Goal: Obtain resource: Obtain resource

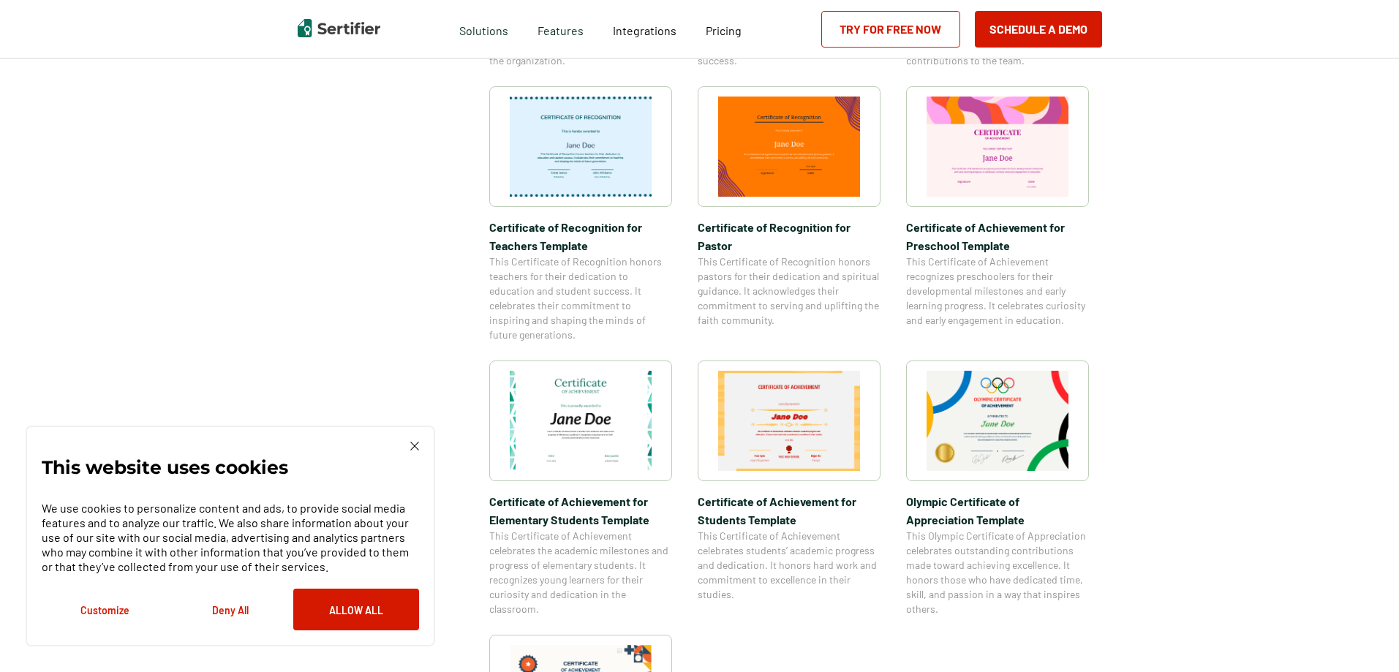
scroll to position [914, 0]
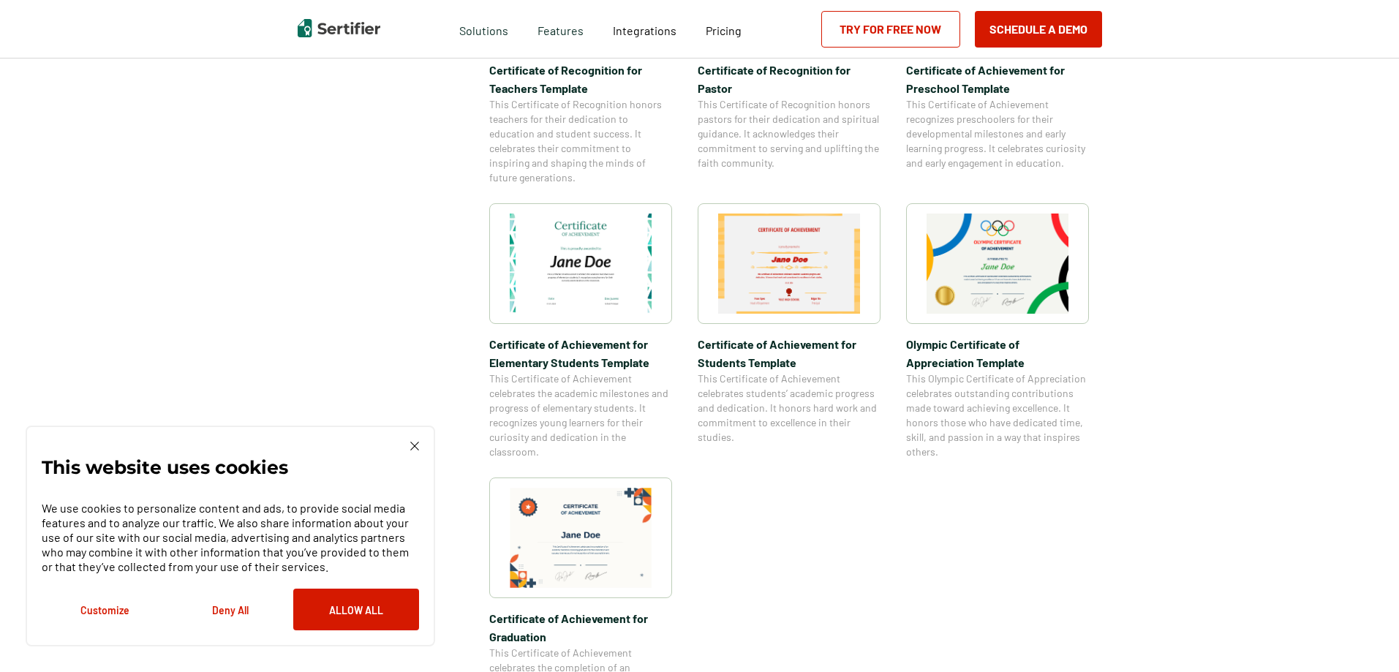
click at [419, 451] on div "This website uses cookies We use cookies to personalize content and ads, to pro…" at bounding box center [231, 536] width 410 height 221
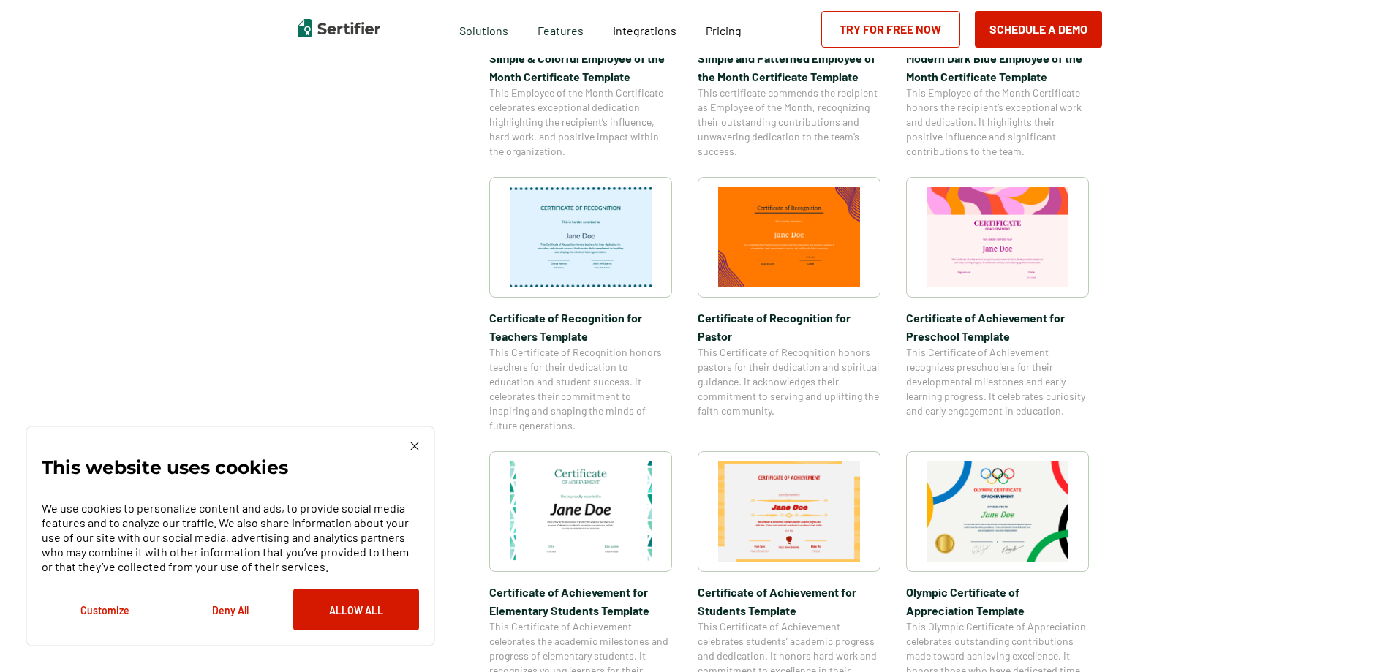
scroll to position [549, 0]
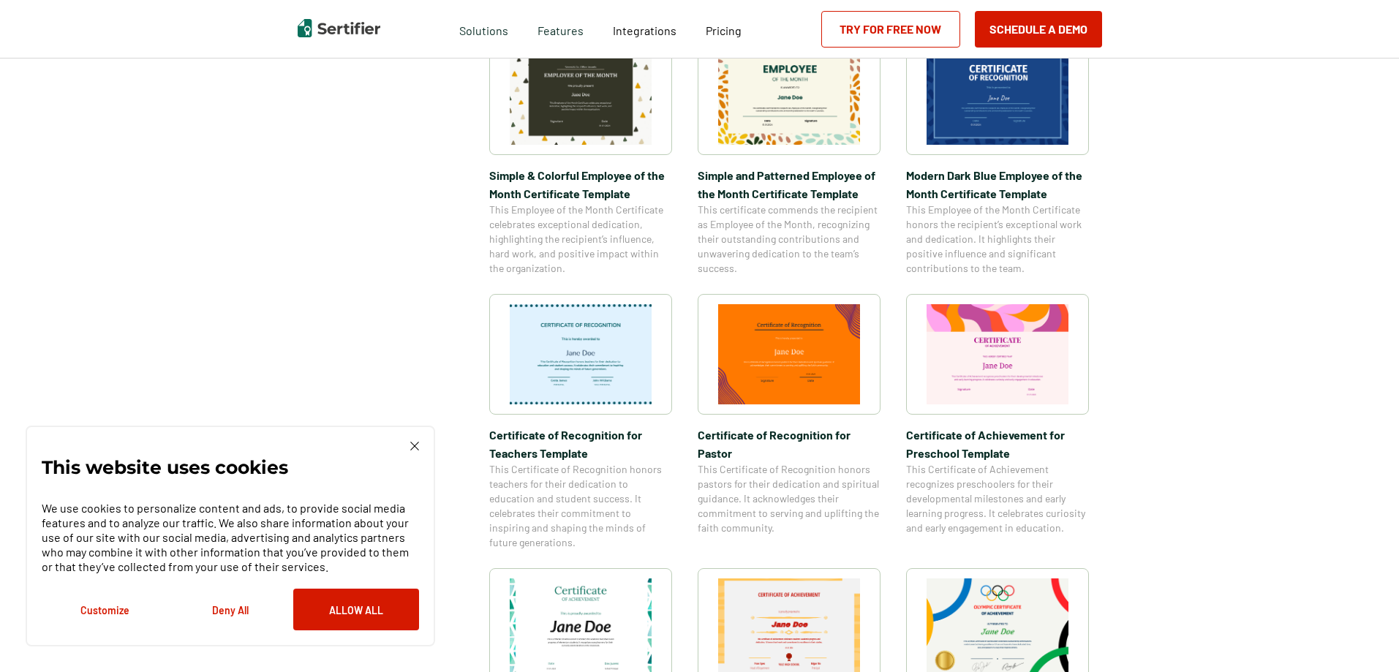
click at [417, 443] on img at bounding box center [414, 446] width 9 height 9
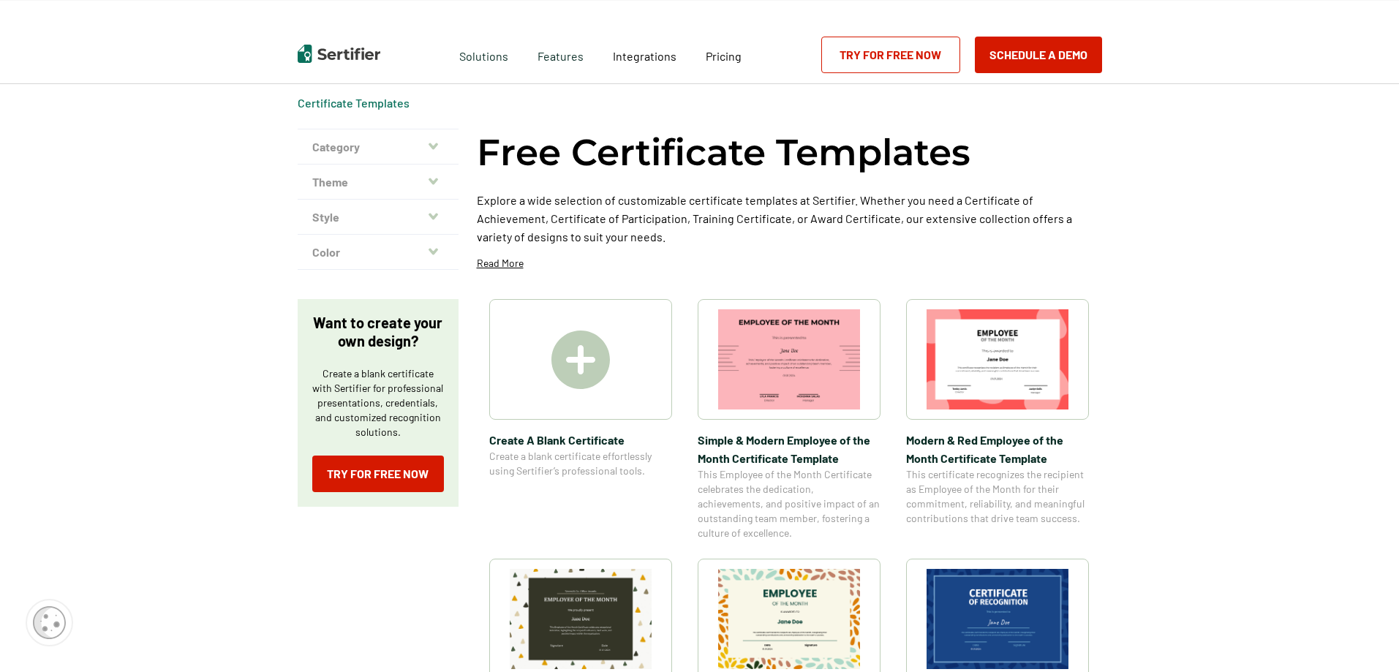
scroll to position [0, 0]
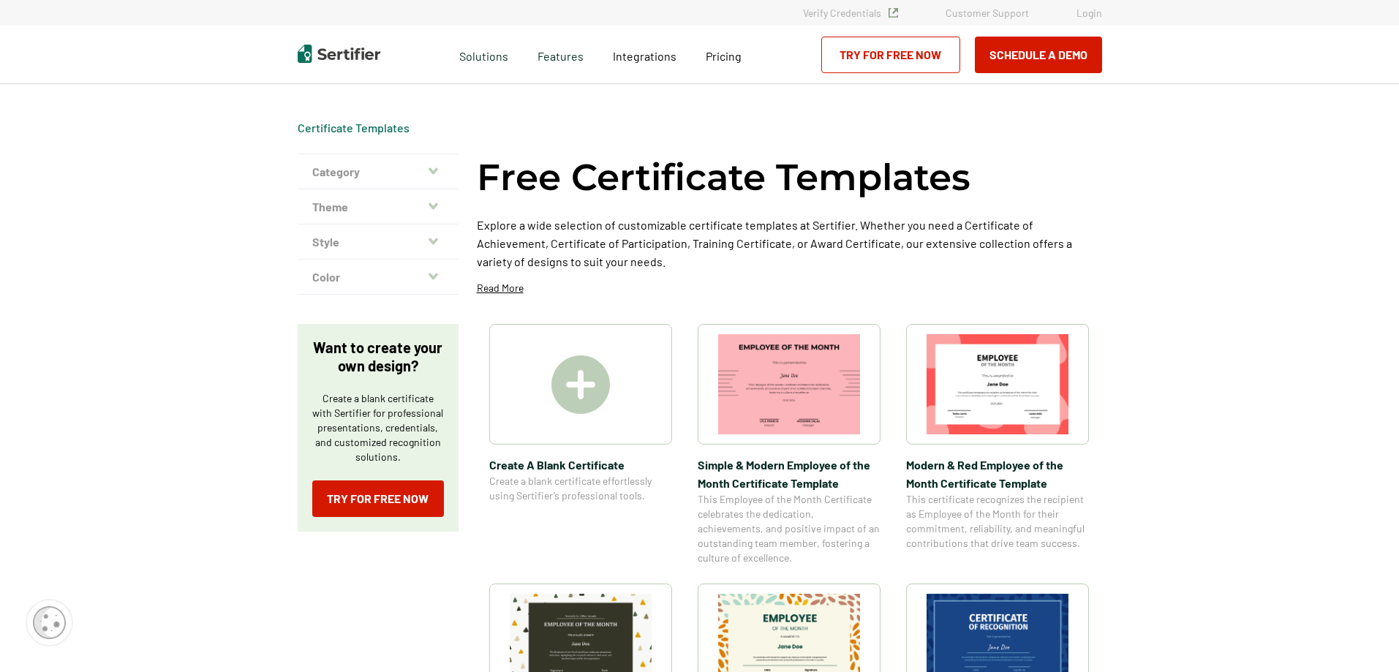
click at [410, 232] on button "Style" at bounding box center [378, 242] width 161 height 35
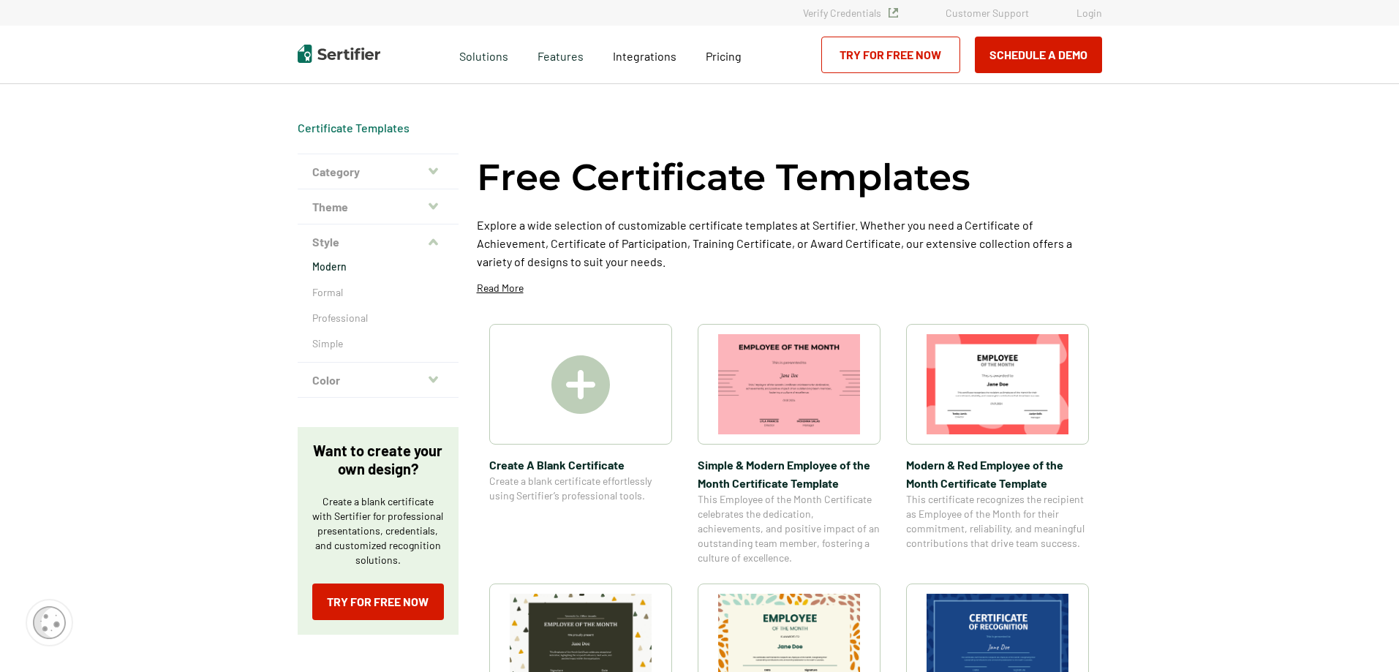
click at [352, 266] on p "Modern" at bounding box center [378, 267] width 132 height 15
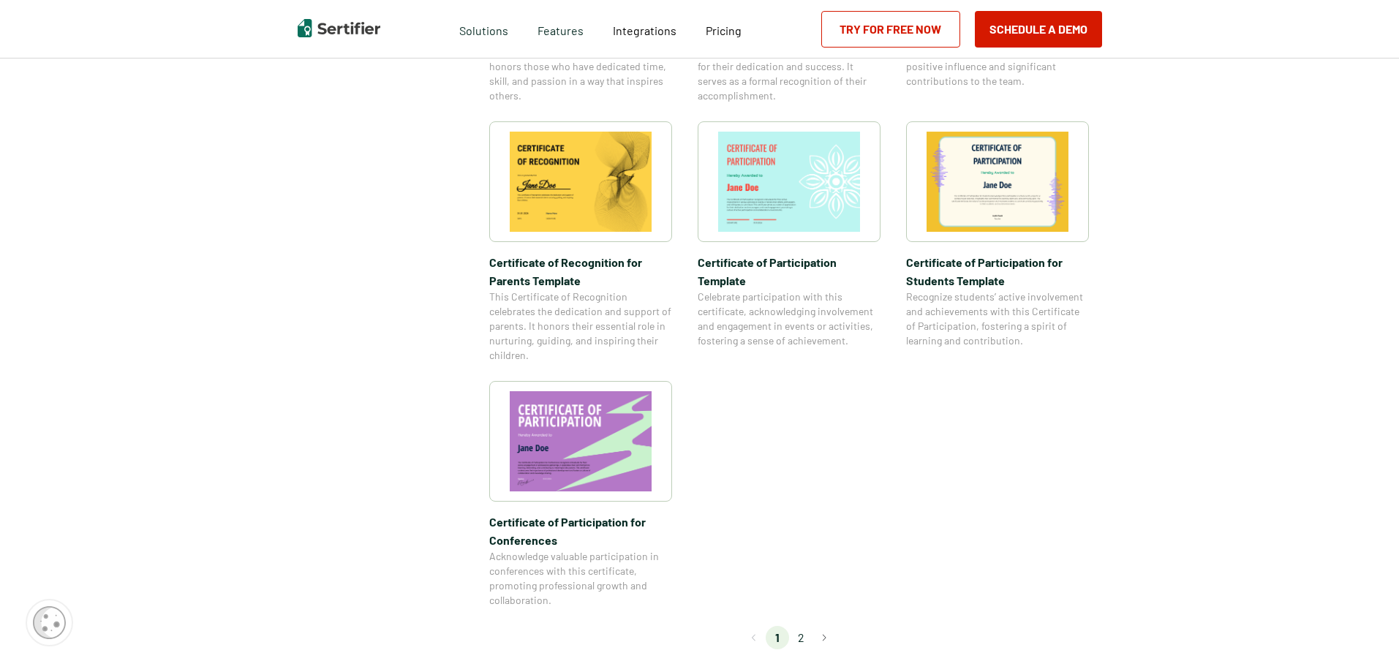
scroll to position [1279, 0]
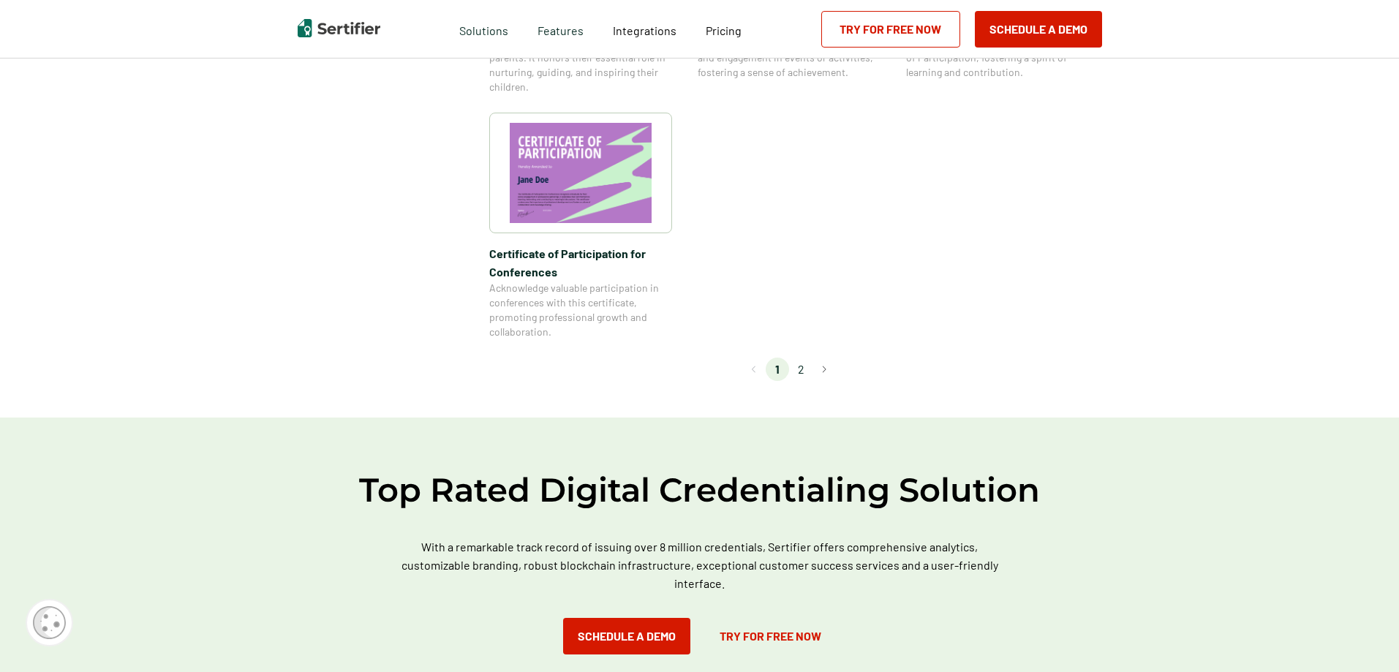
click at [804, 376] on li "2" at bounding box center [800, 369] width 23 height 23
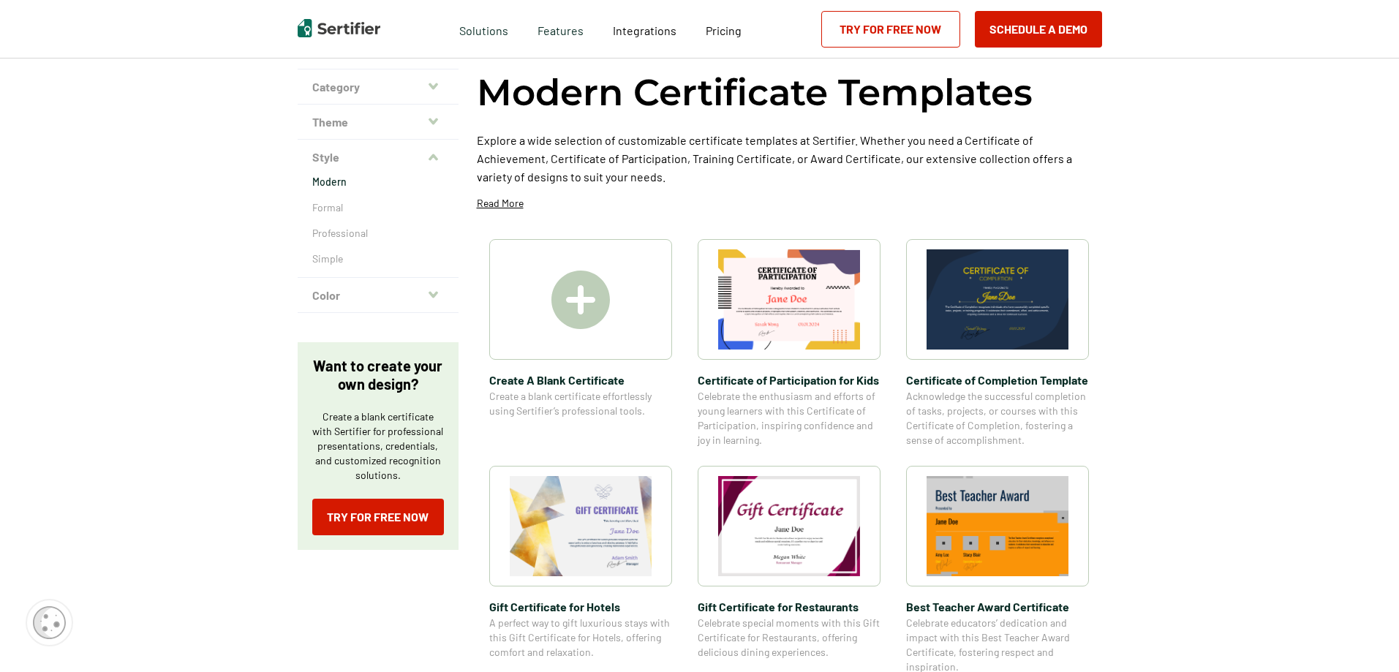
scroll to position [61, 0]
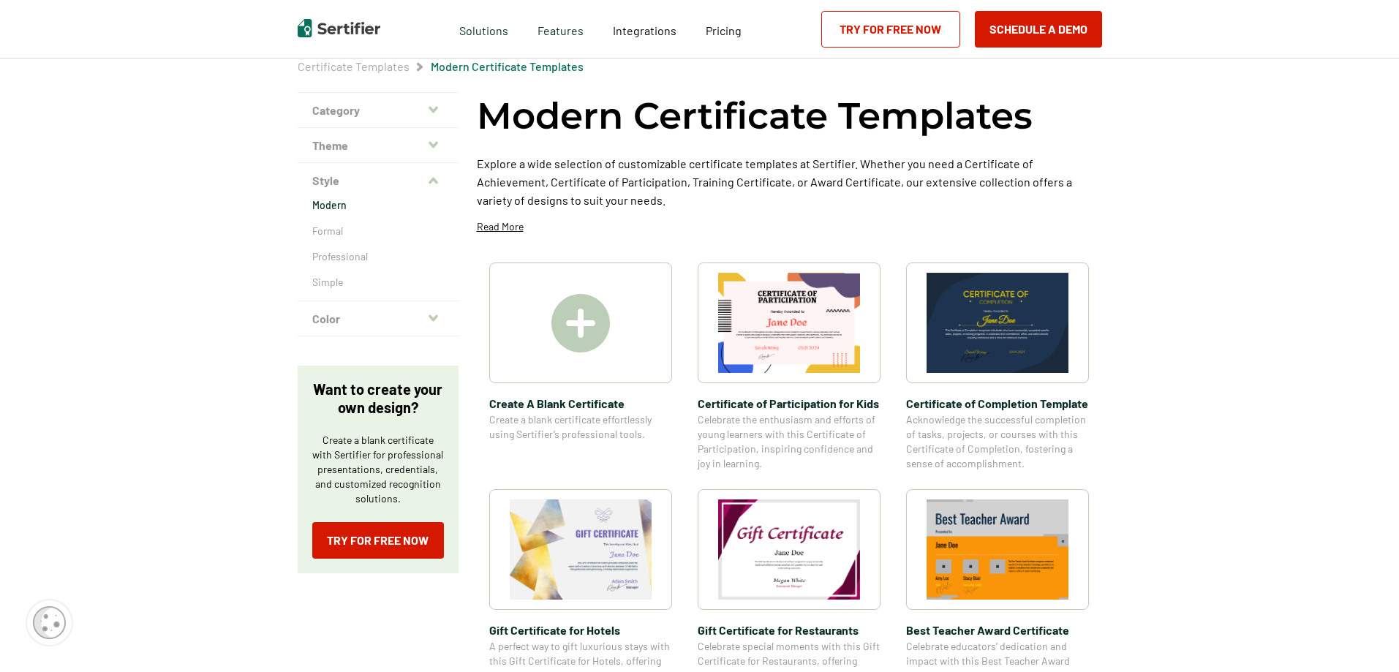
click at [354, 322] on button "Color" at bounding box center [378, 318] width 161 height 35
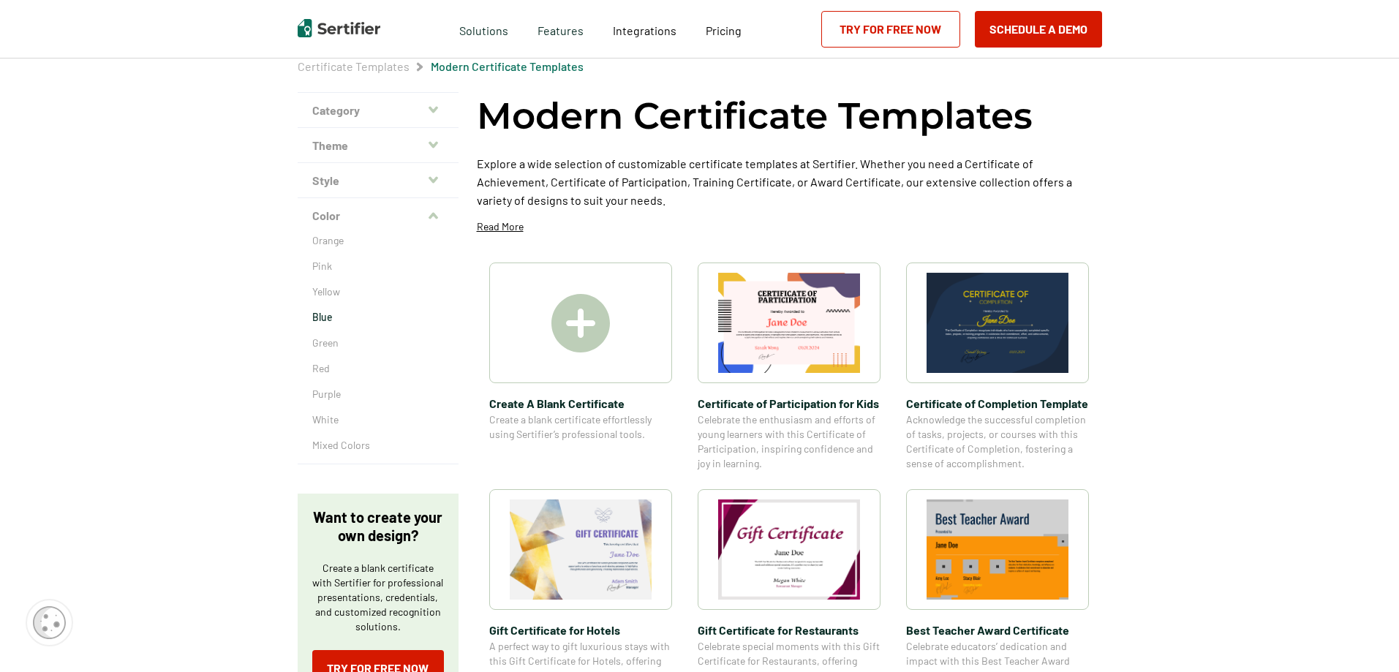
click at [334, 315] on p "Blue" at bounding box center [378, 317] width 132 height 15
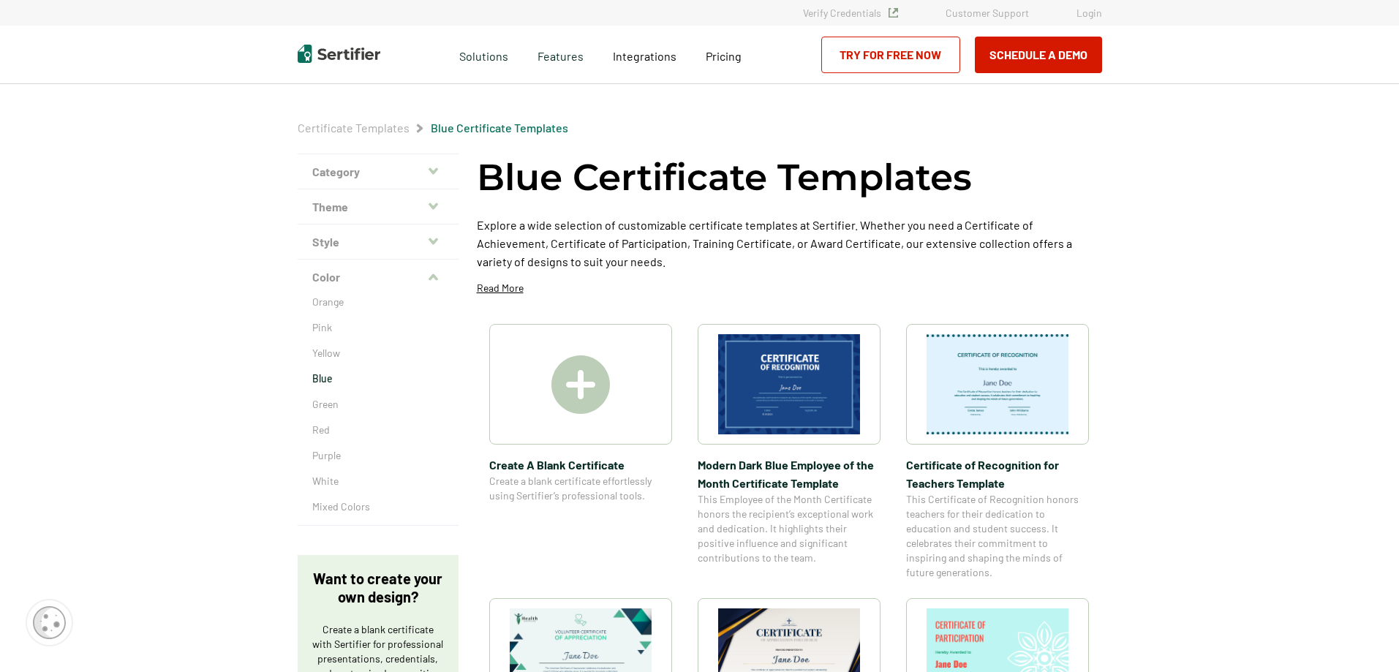
click at [375, 235] on button "Style" at bounding box center [378, 242] width 161 height 35
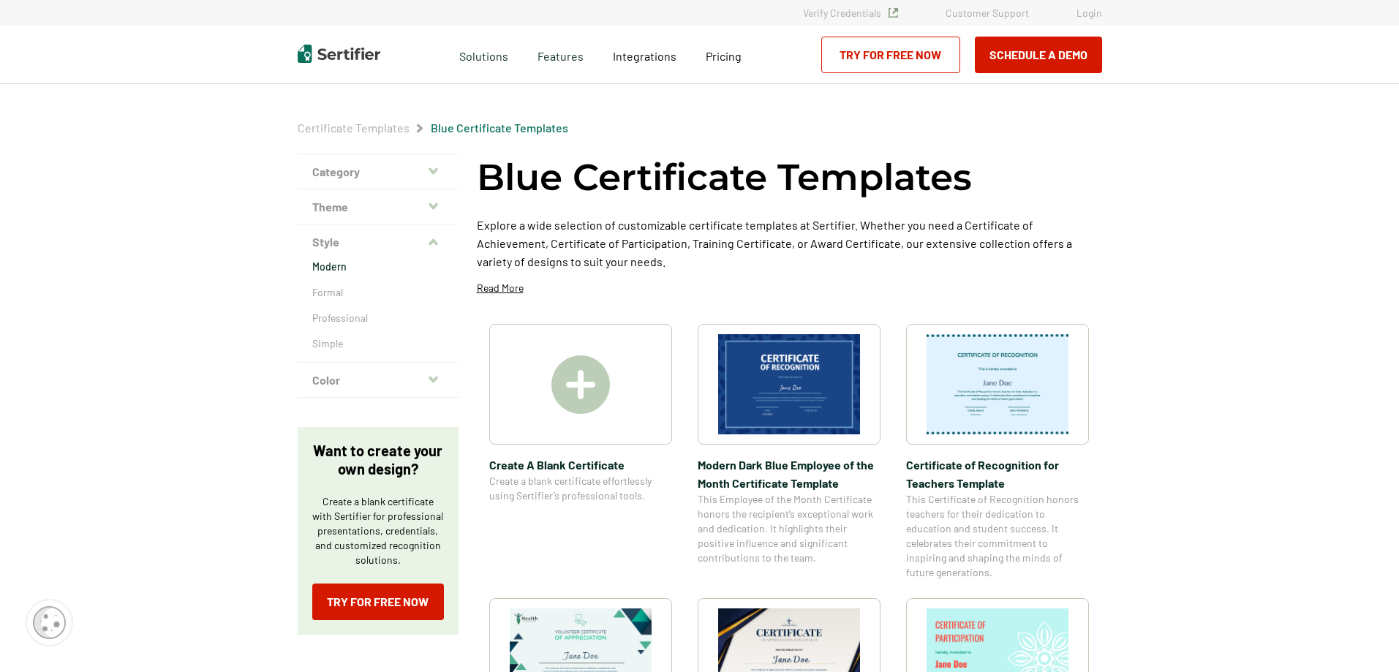
click at [352, 270] on p "Modern" at bounding box center [378, 267] width 132 height 15
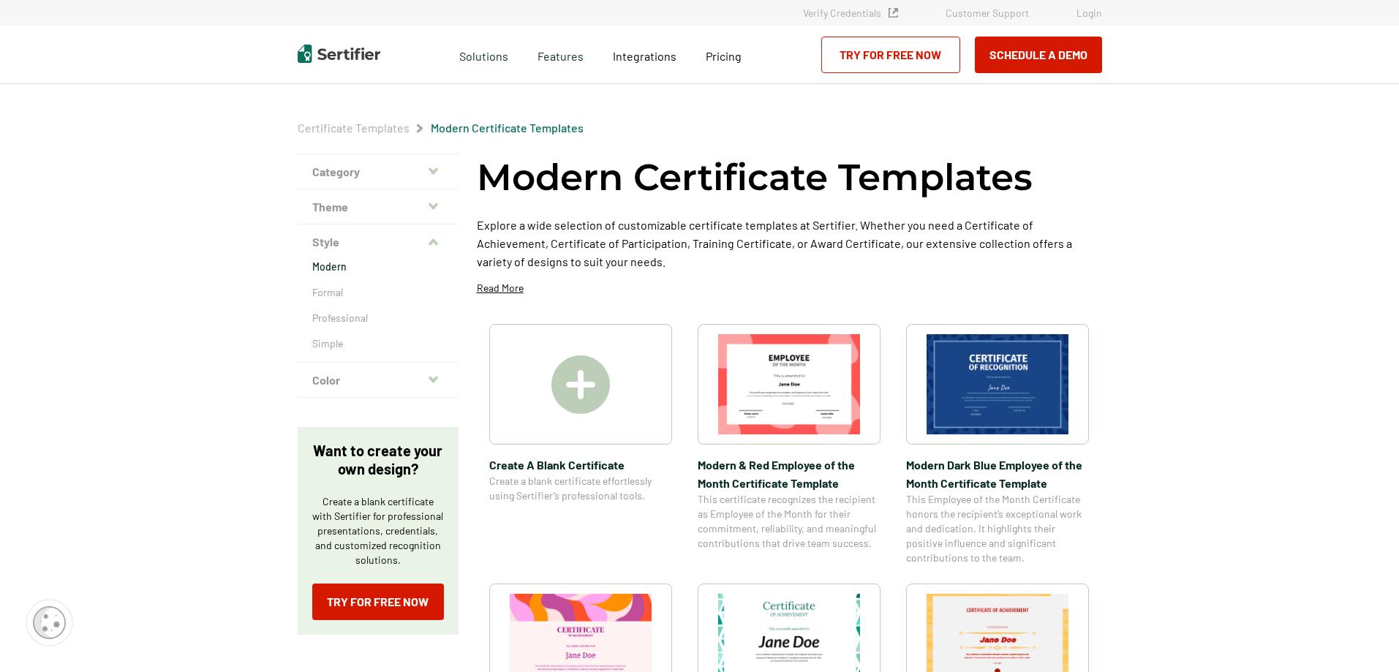
click at [336, 300] on div "Modern Formal Professional Simple" at bounding box center [378, 311] width 161 height 102
click at [336, 288] on p "Formal" at bounding box center [378, 292] width 132 height 15
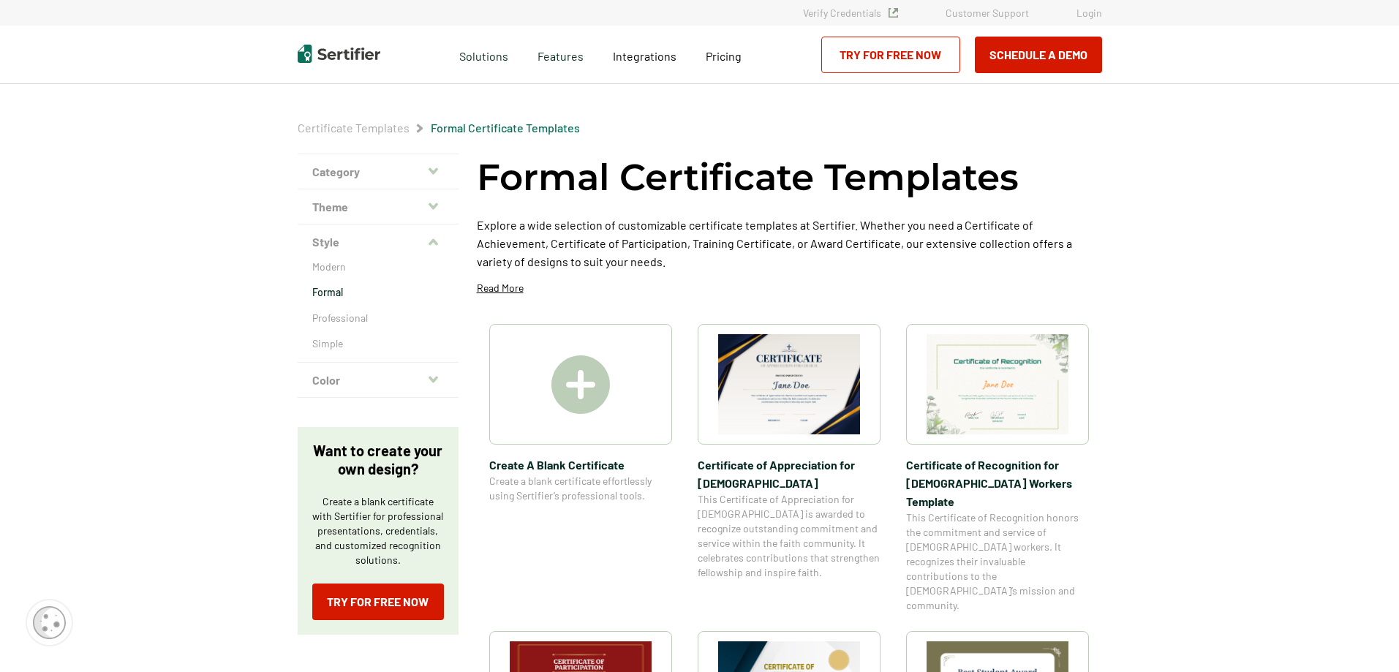
click at [327, 211] on button "Theme" at bounding box center [378, 206] width 161 height 35
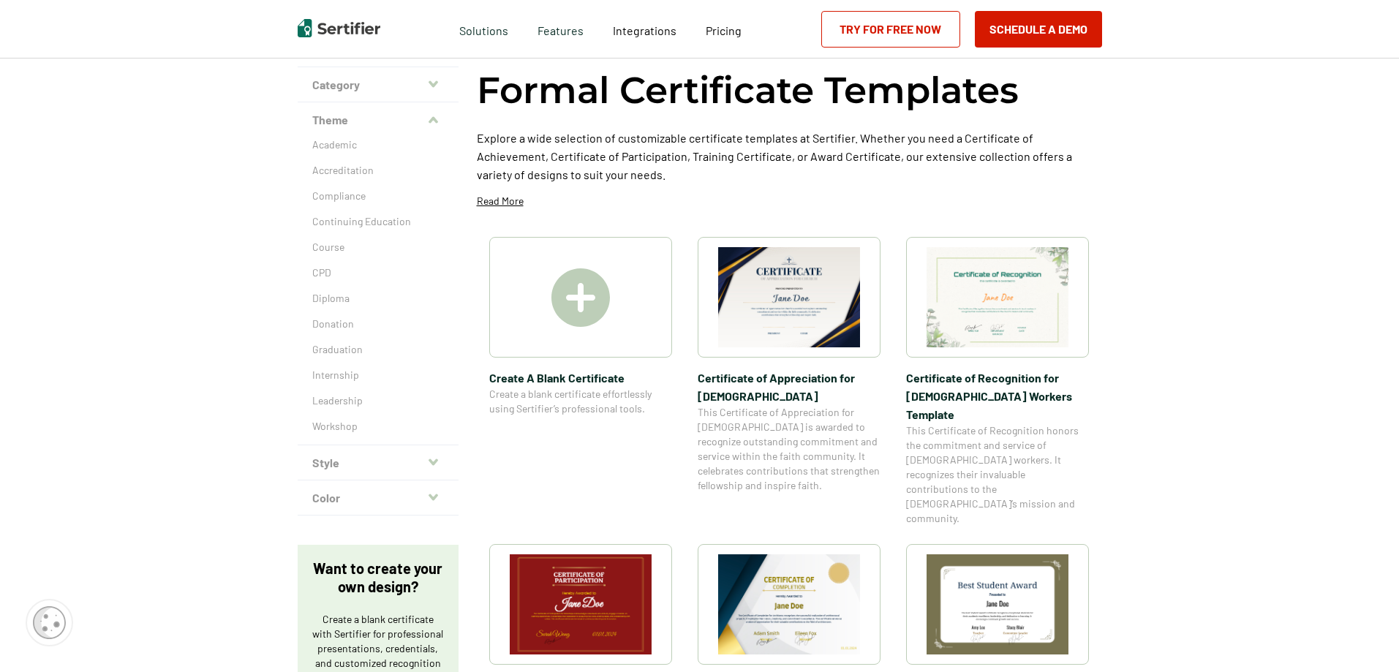
scroll to position [121, 0]
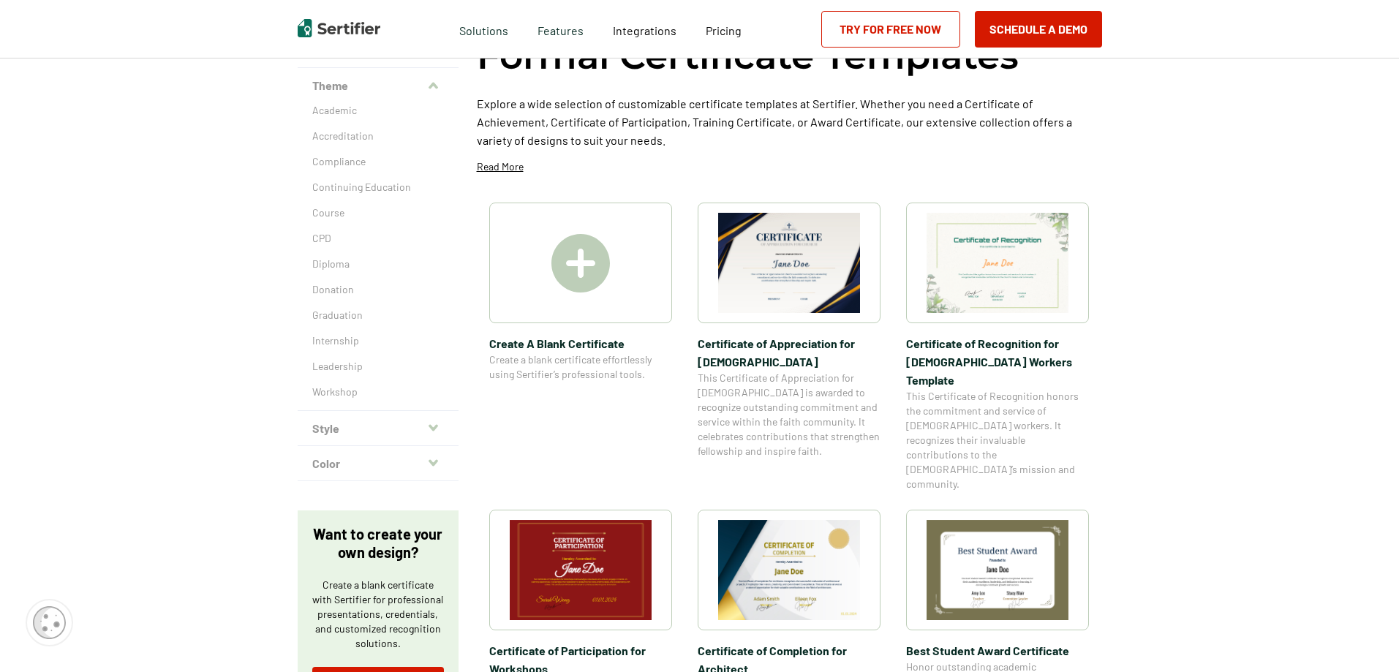
click at [356, 430] on button "Style" at bounding box center [378, 428] width 161 height 35
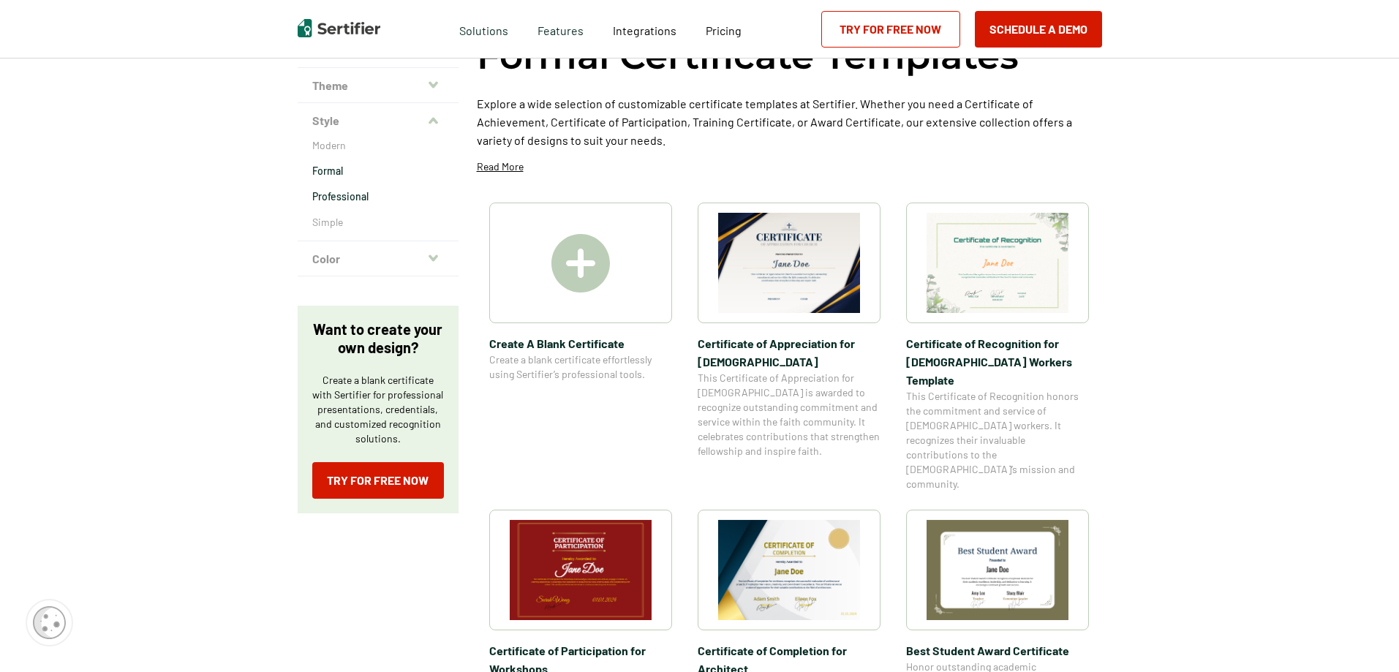
click at [341, 191] on p "Professional" at bounding box center [378, 196] width 132 height 15
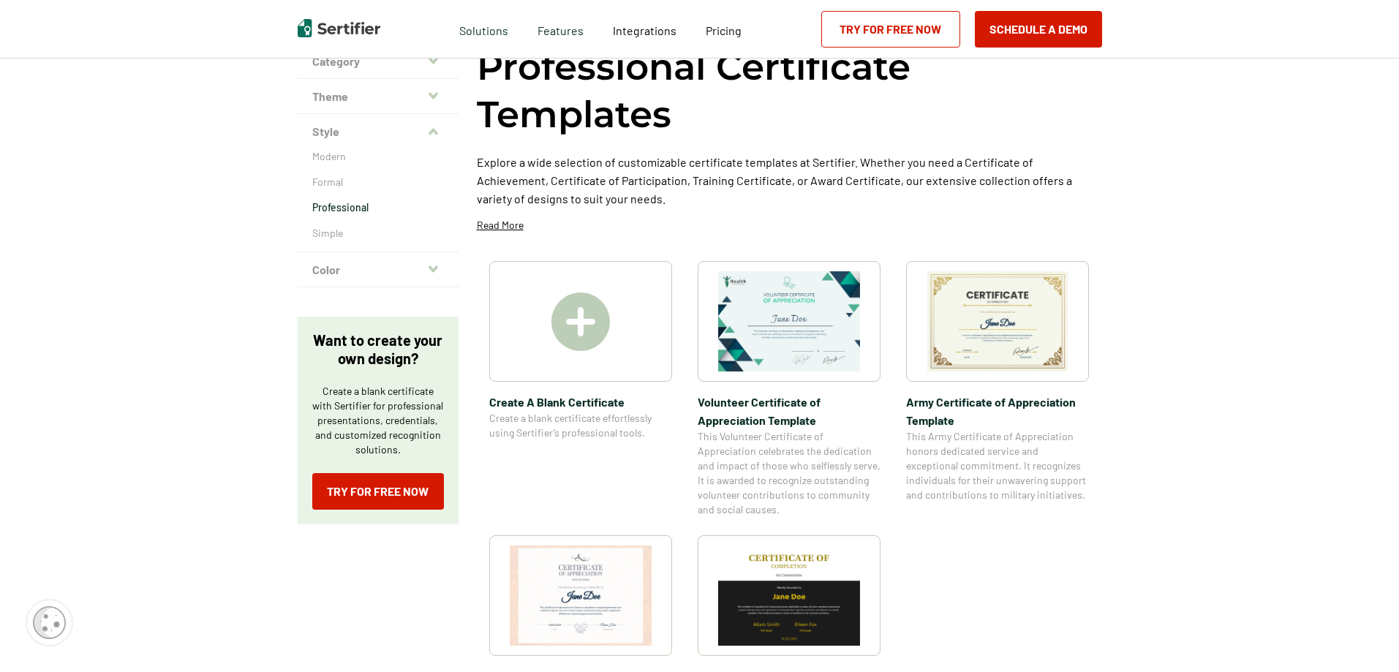
scroll to position [244, 0]
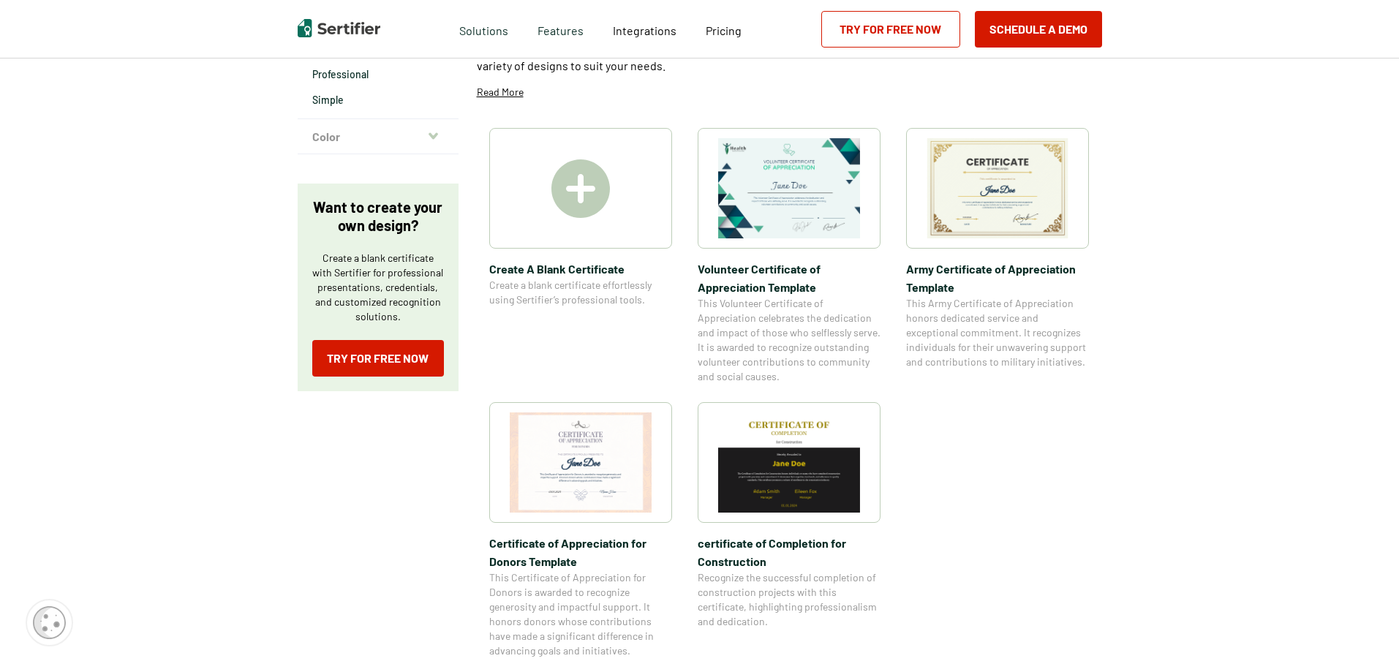
click at [331, 97] on p "Simple" at bounding box center [378, 100] width 132 height 15
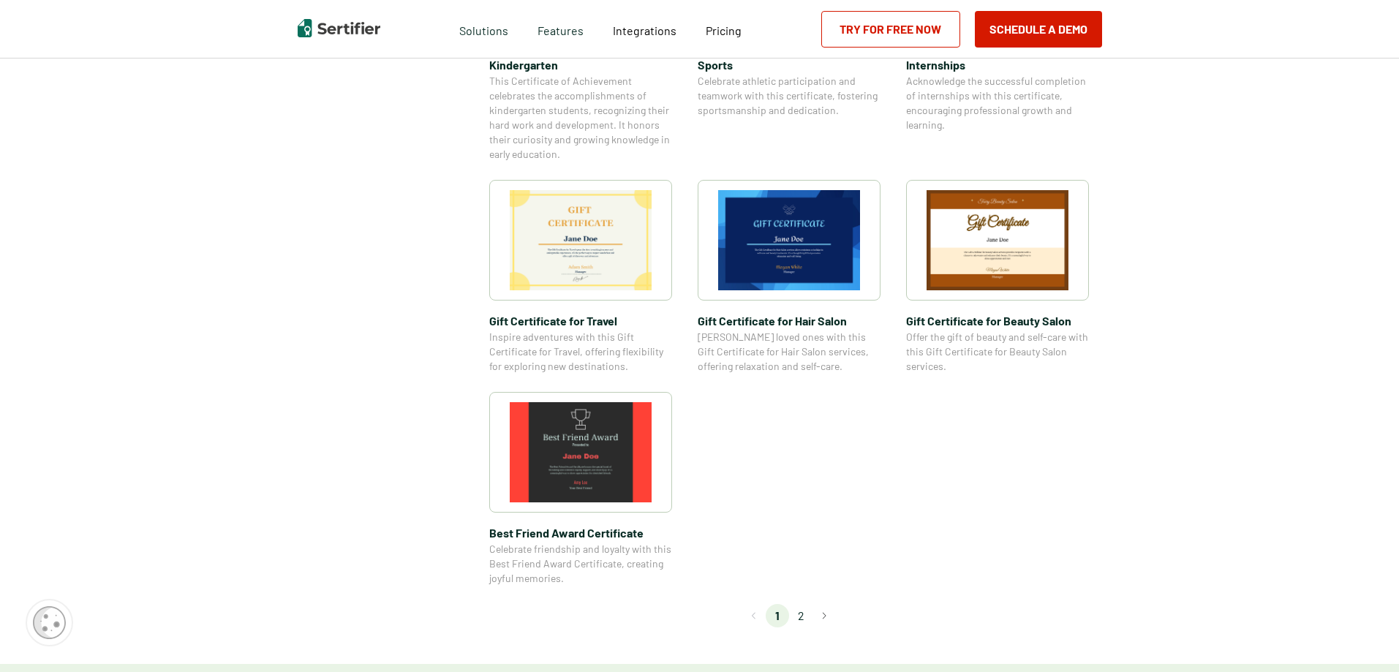
scroll to position [976, 0]
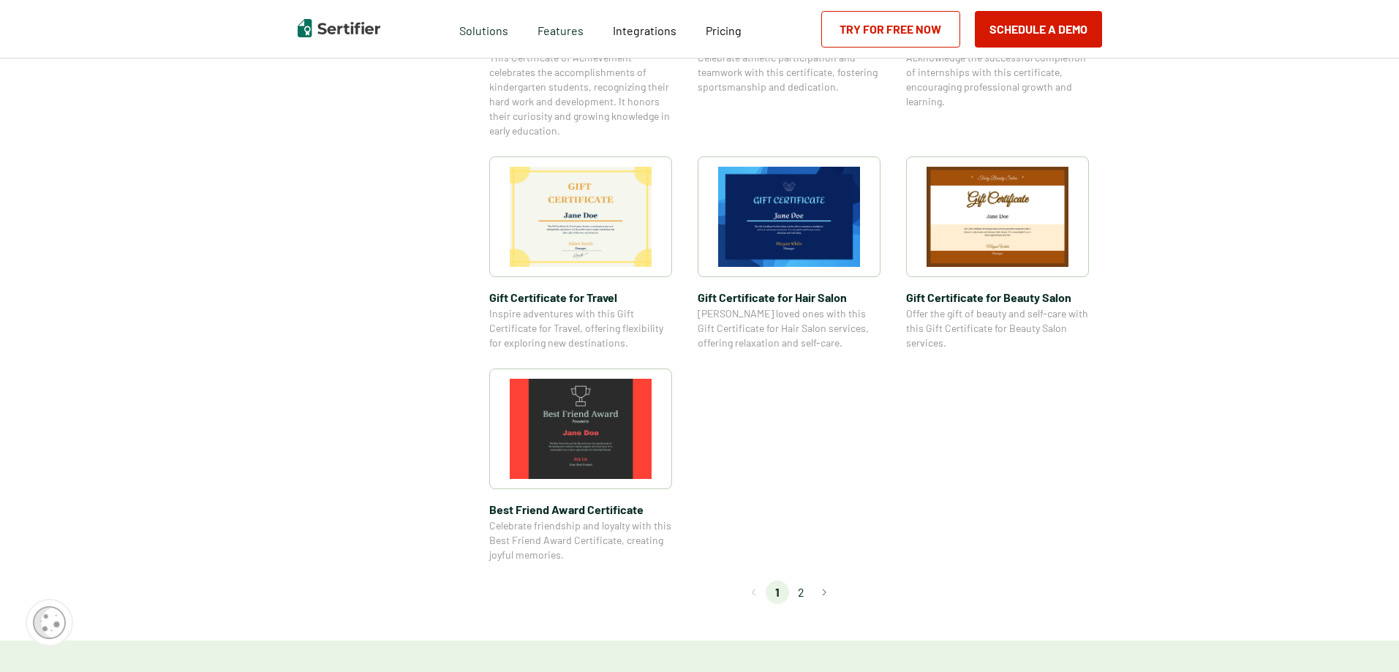
click at [795, 592] on li "2" at bounding box center [800, 592] width 23 height 23
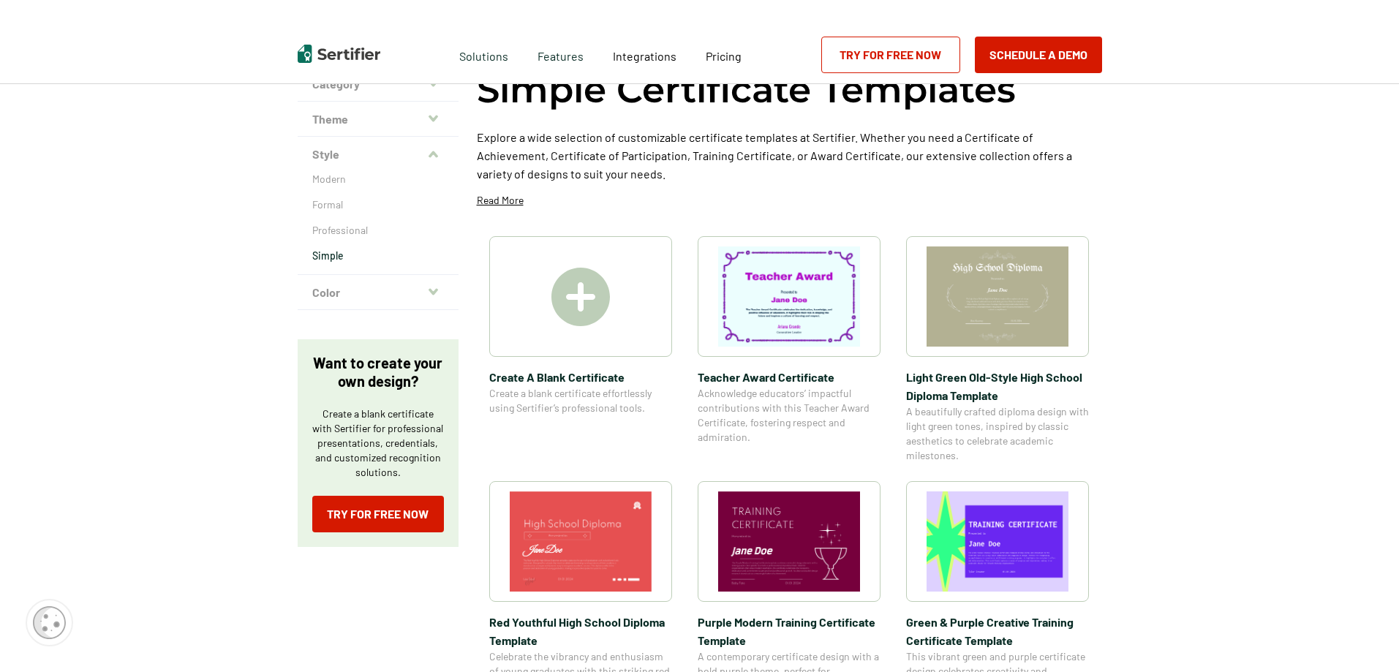
scroll to position [0, 0]
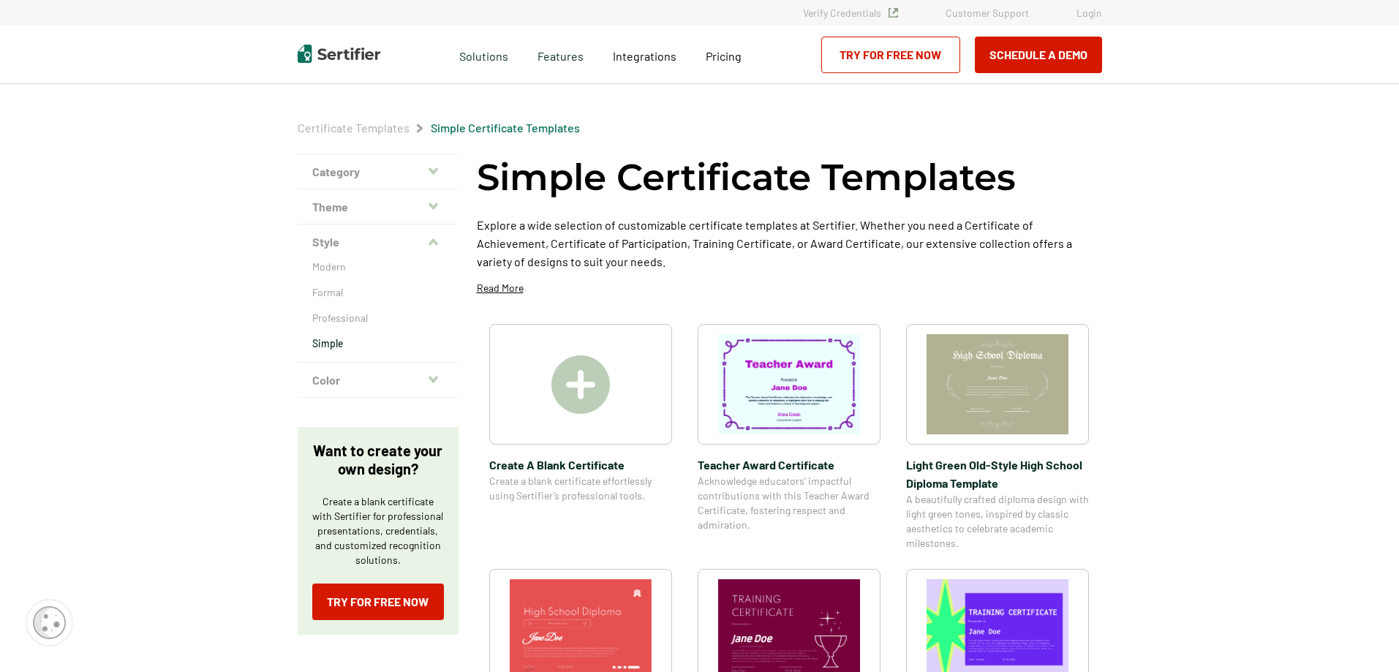
click at [327, 211] on button "Theme" at bounding box center [378, 206] width 161 height 35
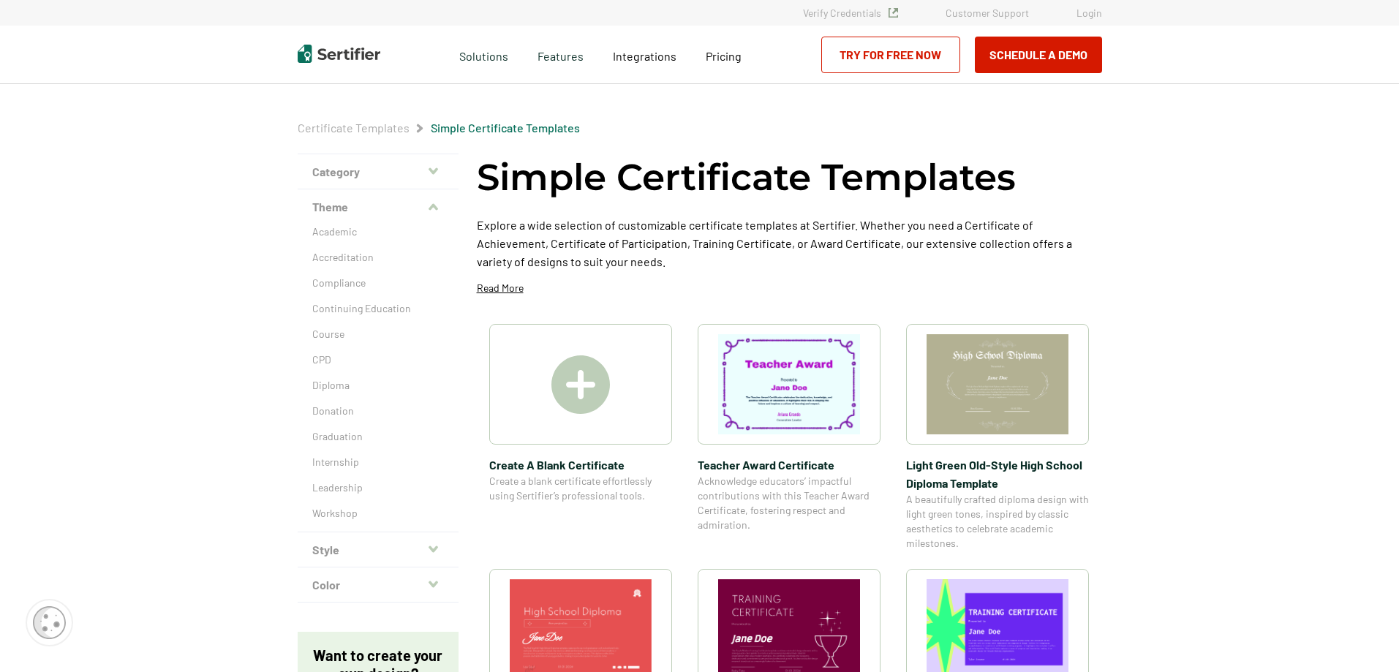
click at [347, 169] on button "Category" at bounding box center [378, 171] width 161 height 35
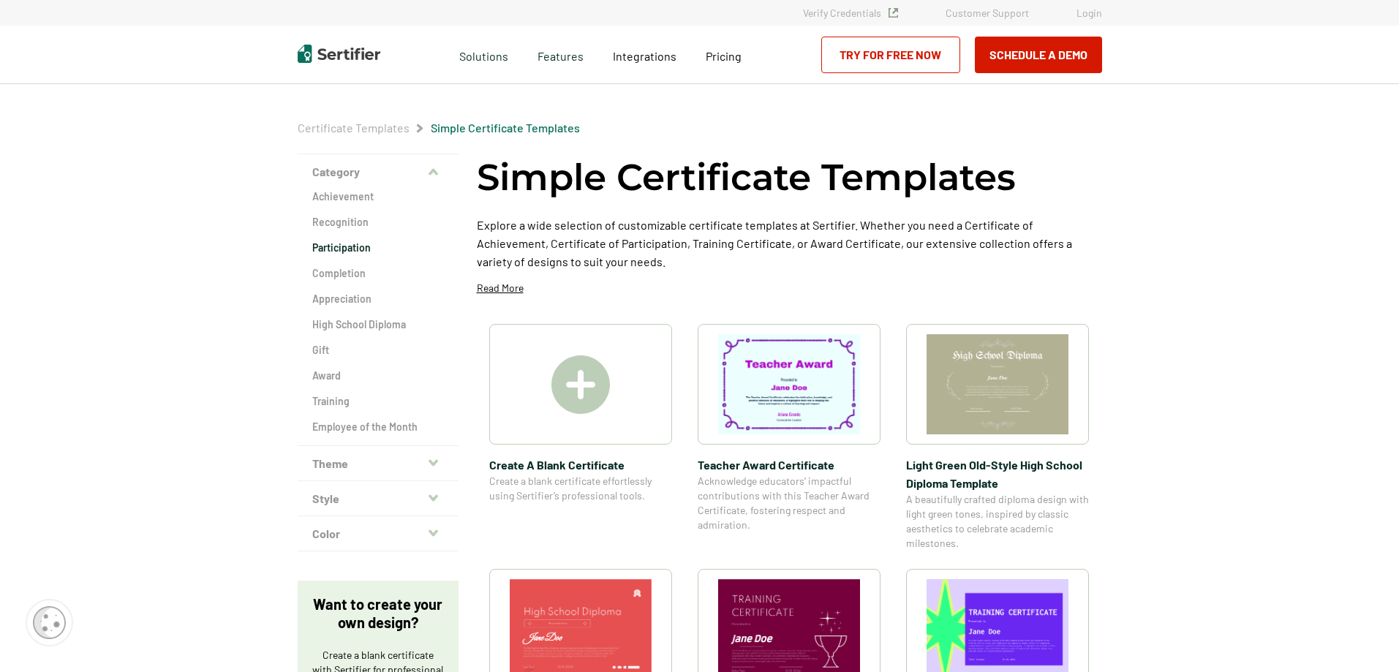
click at [343, 248] on h2 "Participation" at bounding box center [378, 248] width 132 height 15
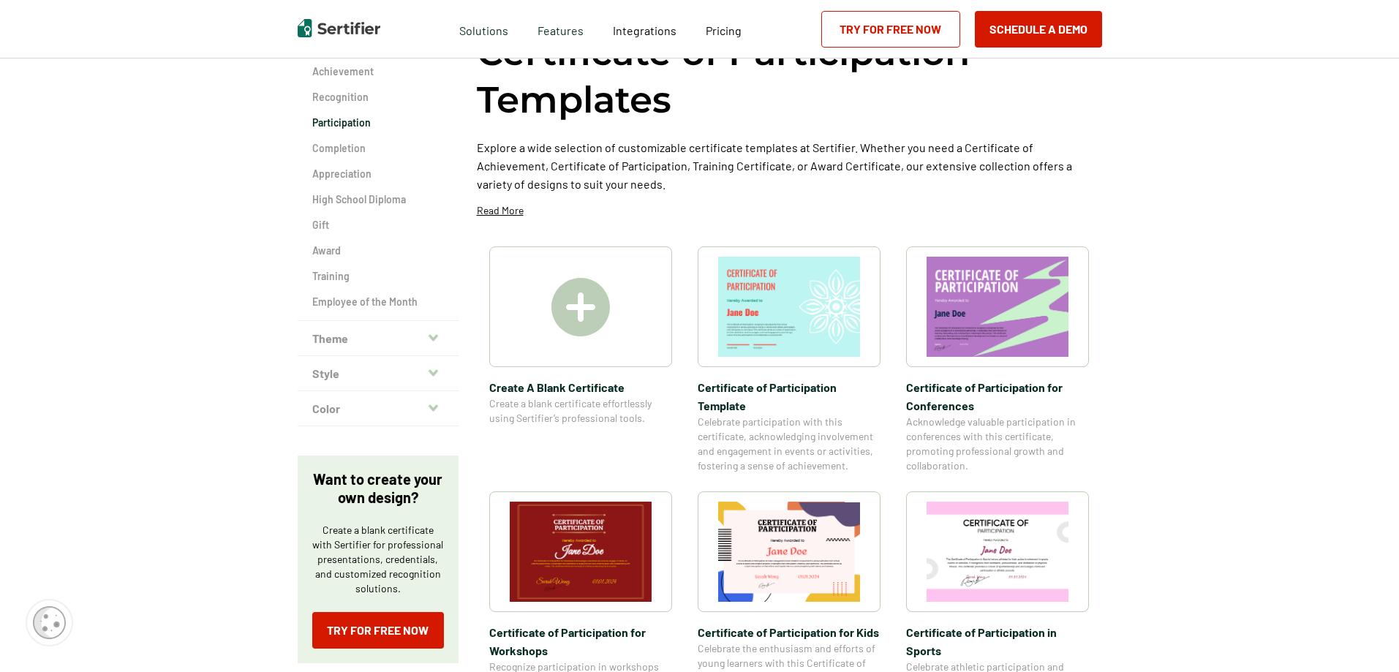
scroll to position [122, 0]
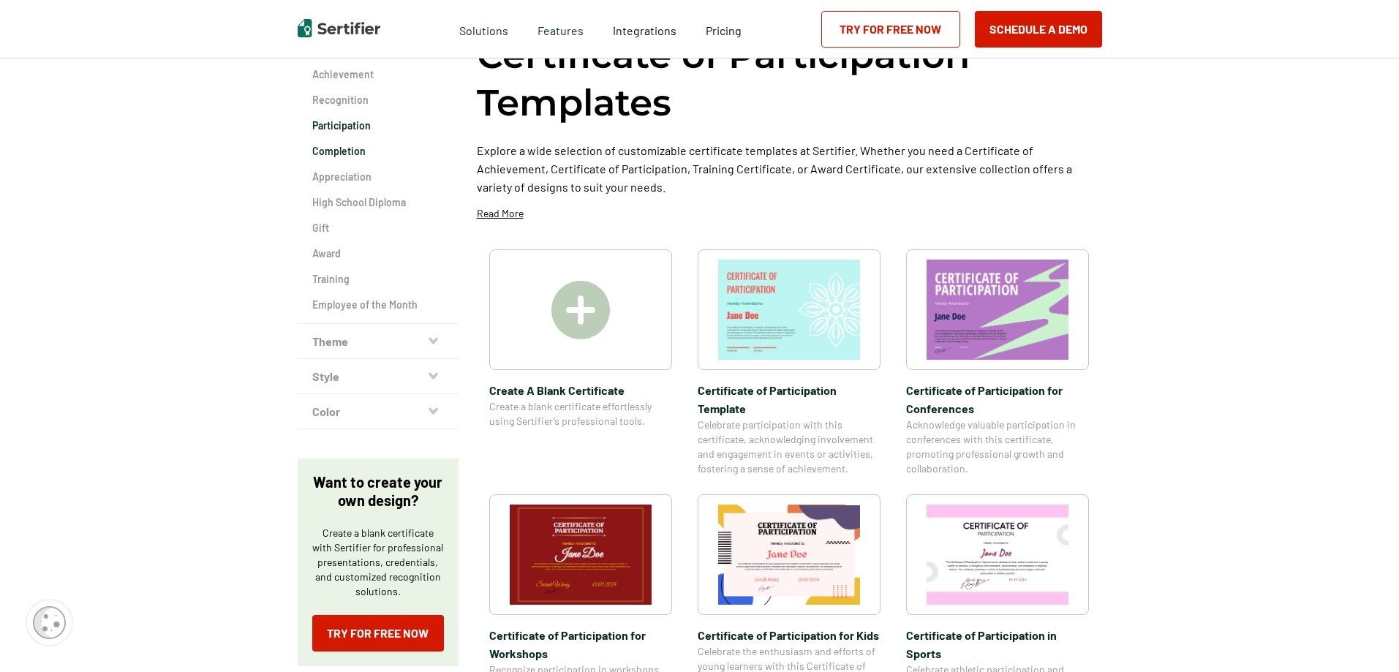
click at [347, 148] on h2 "Completion" at bounding box center [378, 151] width 132 height 15
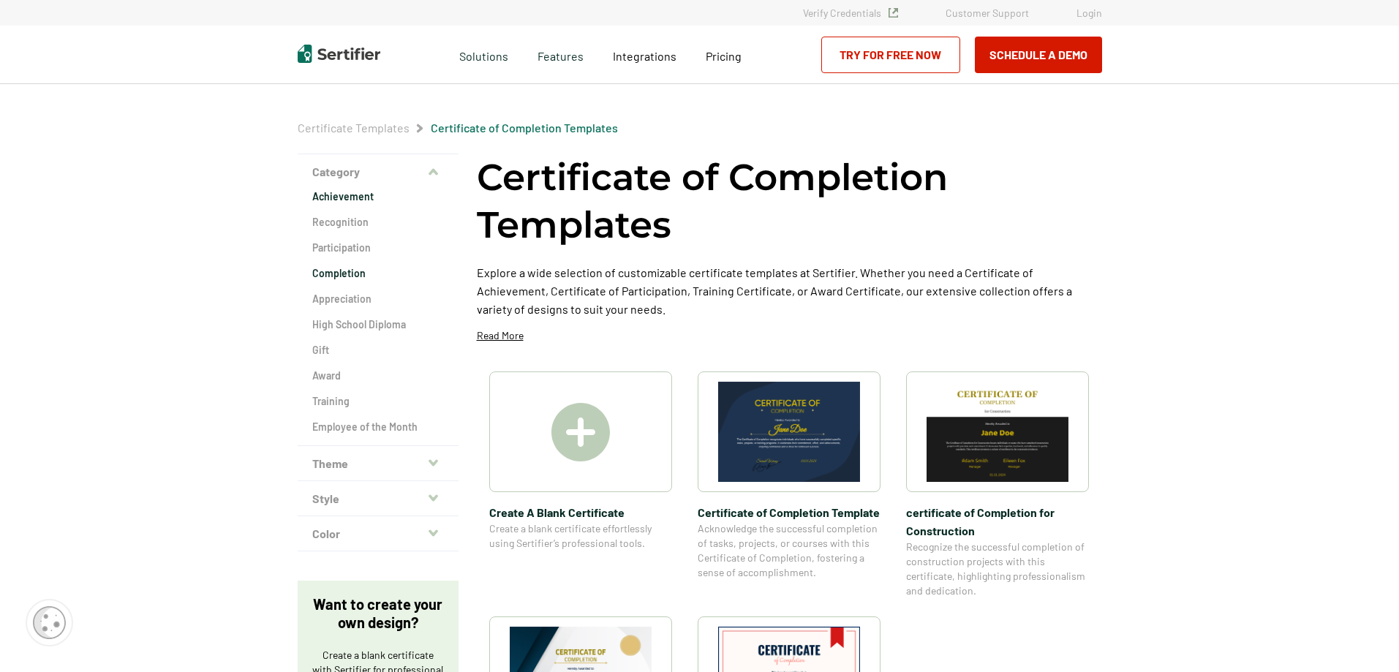
click at [343, 198] on h2 "Achievement" at bounding box center [378, 196] width 132 height 15
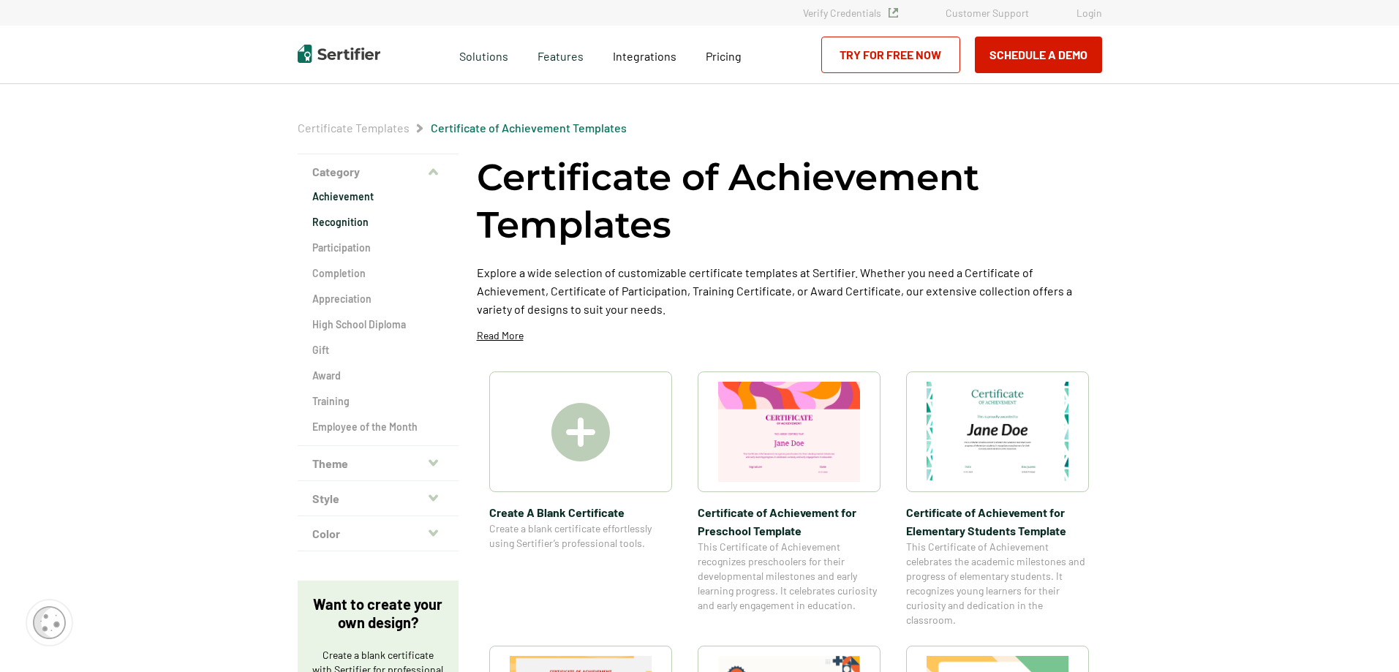
click at [331, 222] on h2 "Recognition" at bounding box center [378, 222] width 132 height 15
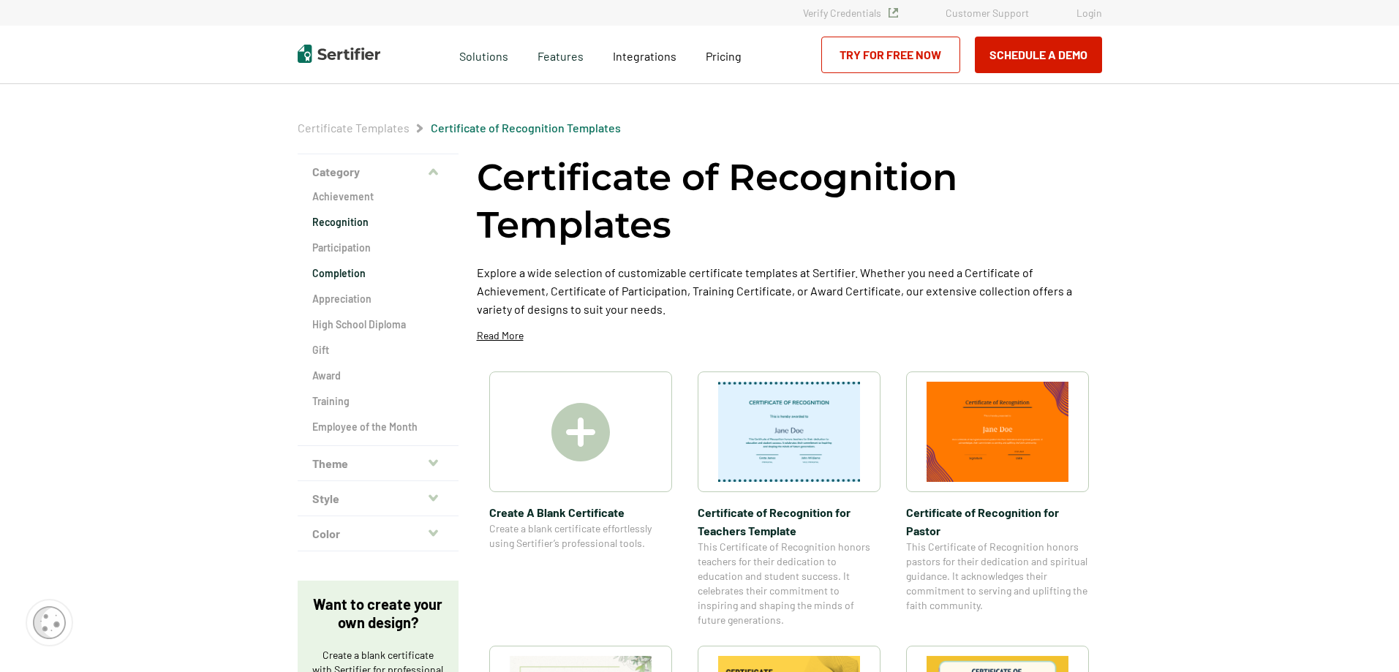
click at [328, 274] on h2 "Completion" at bounding box center [378, 273] width 132 height 15
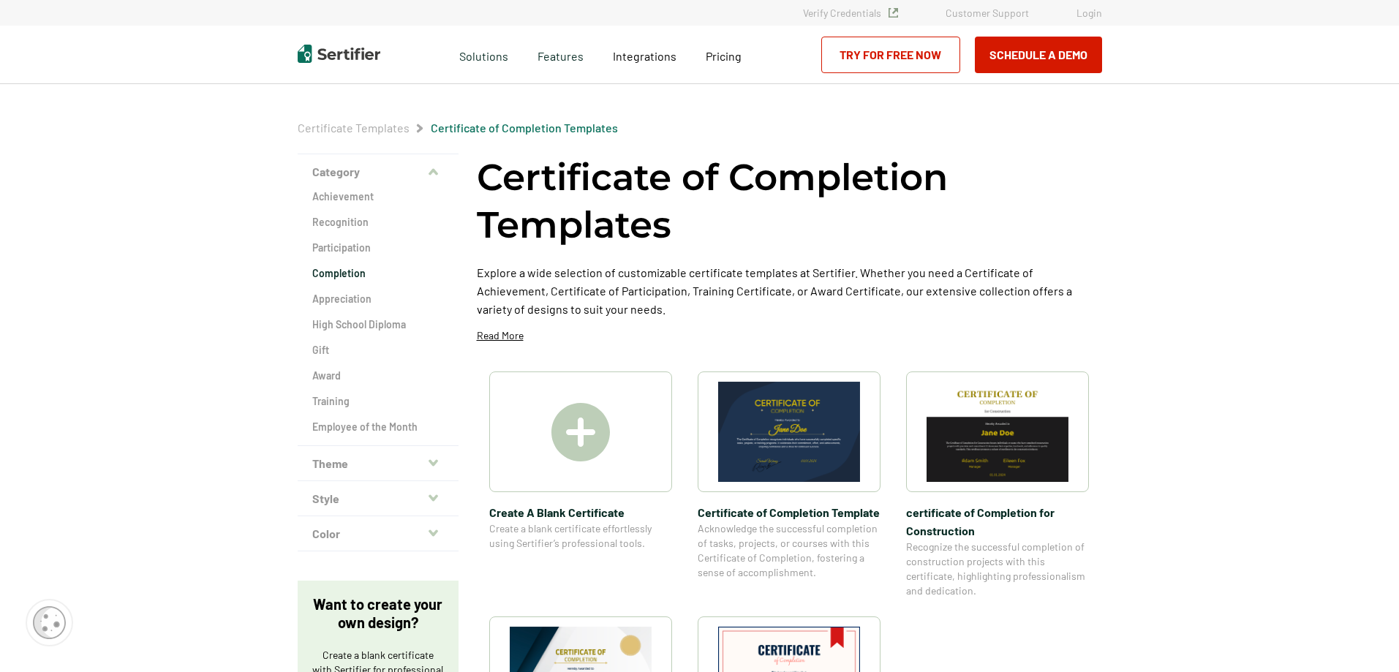
click at [327, 295] on h2 "Appreciation" at bounding box center [378, 299] width 132 height 15
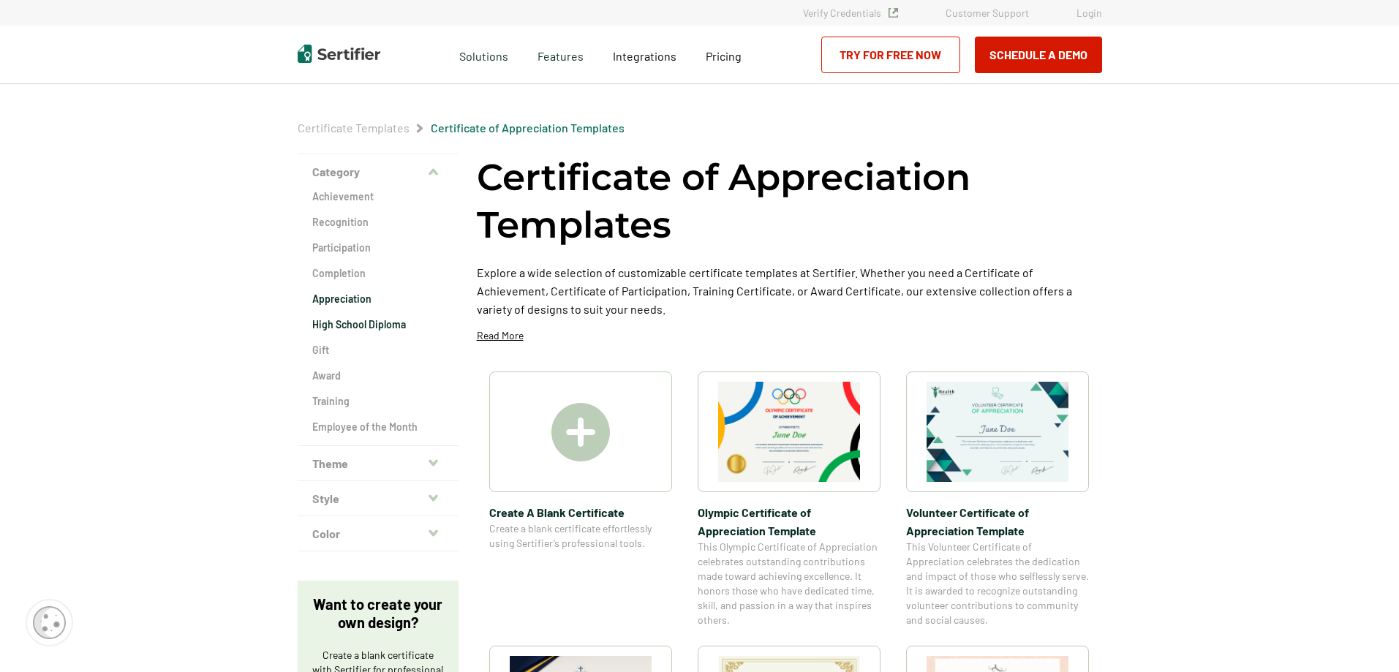
click at [325, 322] on h2 "High School Diploma" at bounding box center [378, 324] width 132 height 15
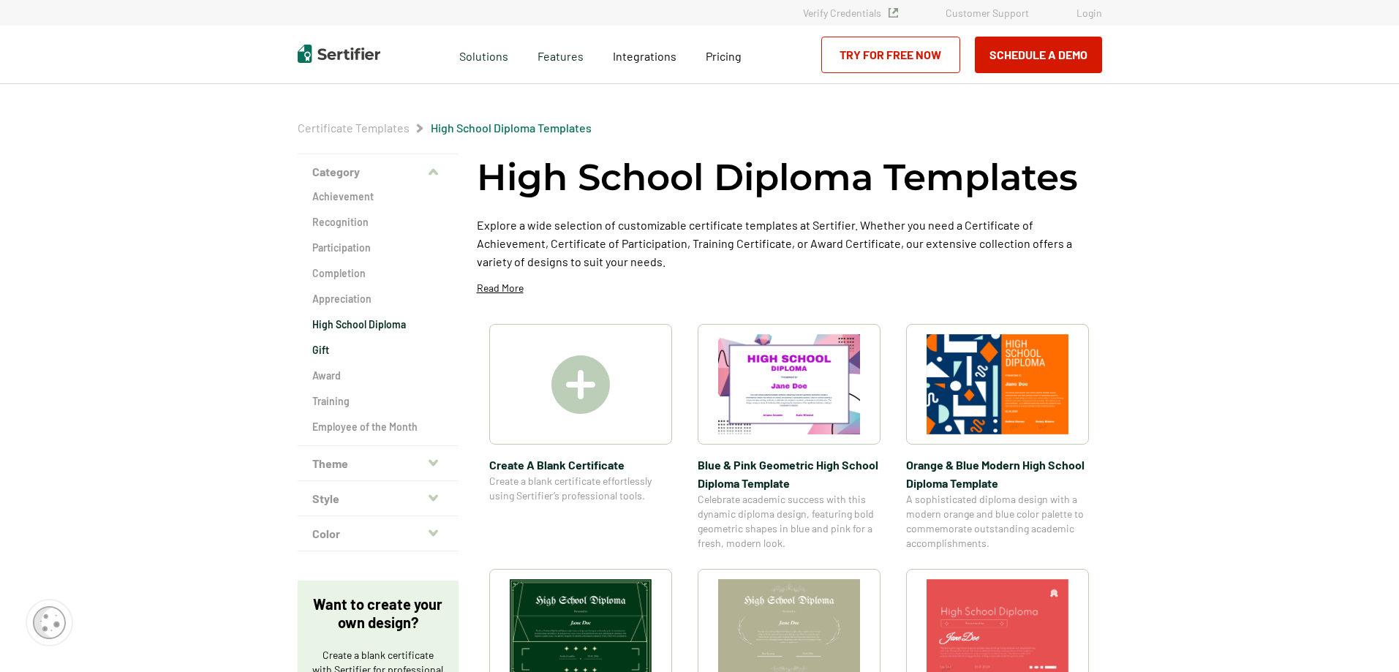
click at [325, 351] on h2 "Gift" at bounding box center [378, 350] width 132 height 15
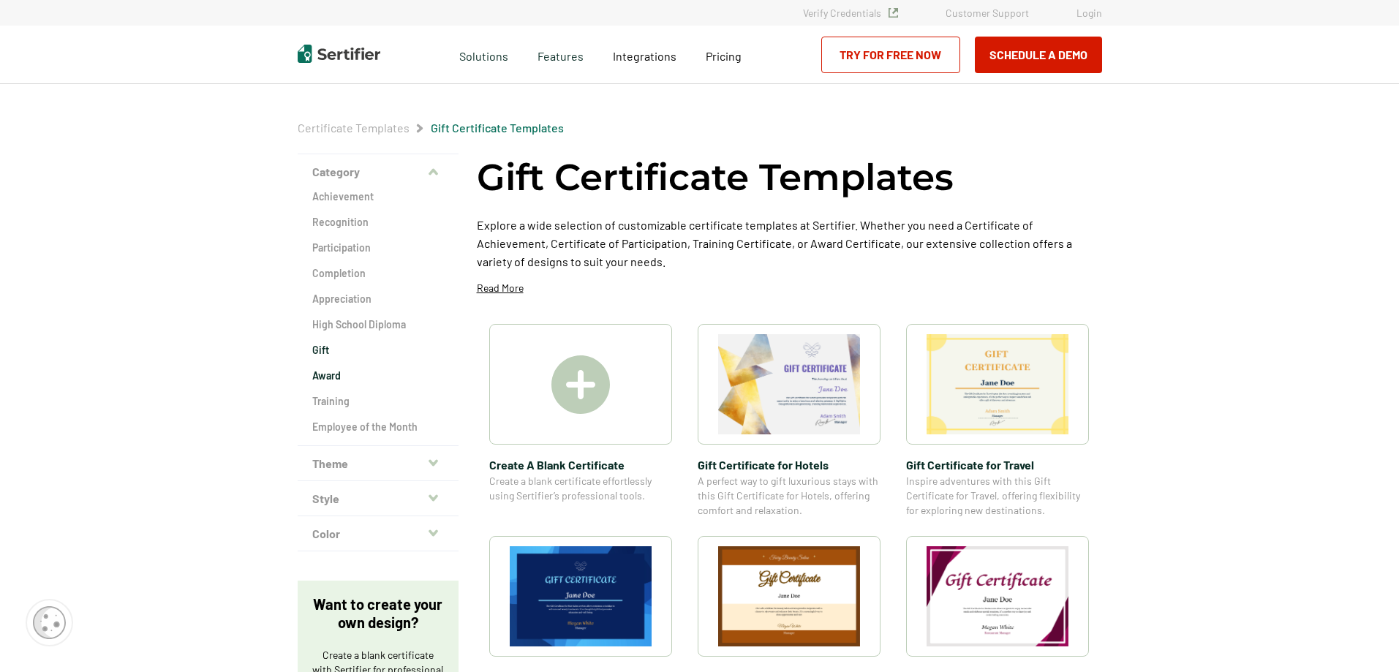
click at [323, 379] on h2 "Award" at bounding box center [378, 376] width 132 height 15
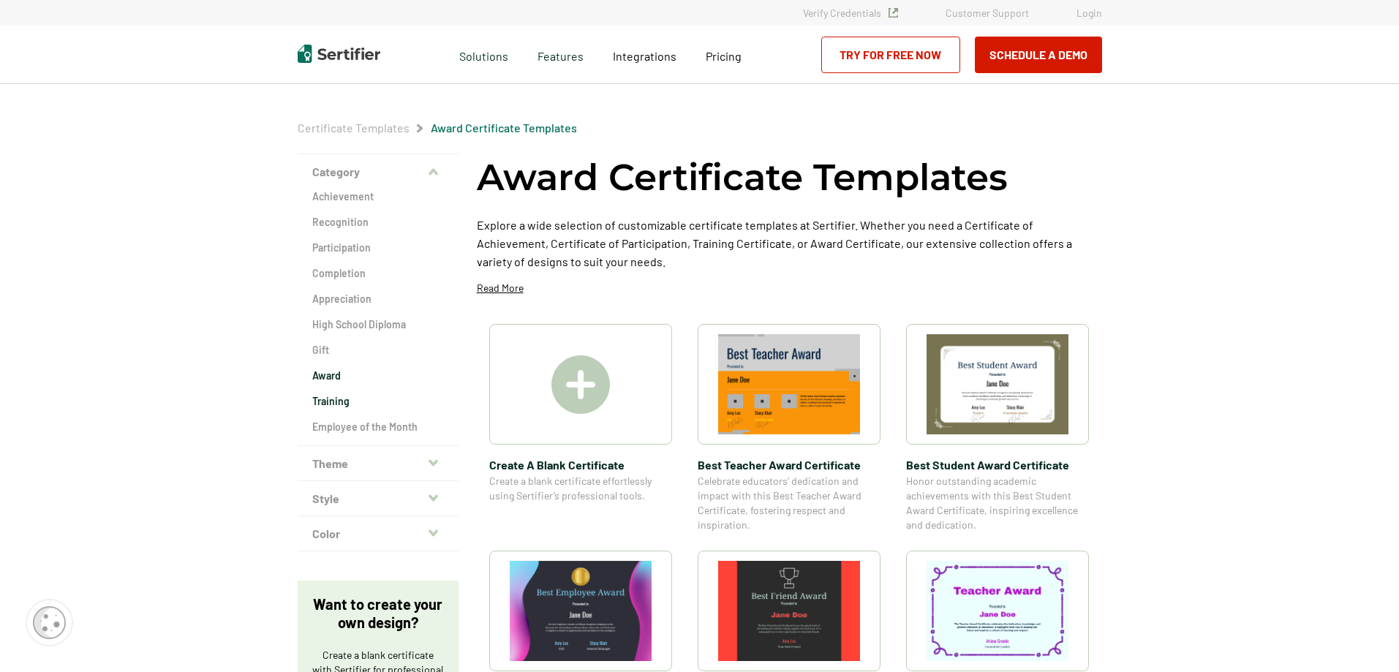
click at [320, 403] on h2 "Training" at bounding box center [378, 401] width 132 height 15
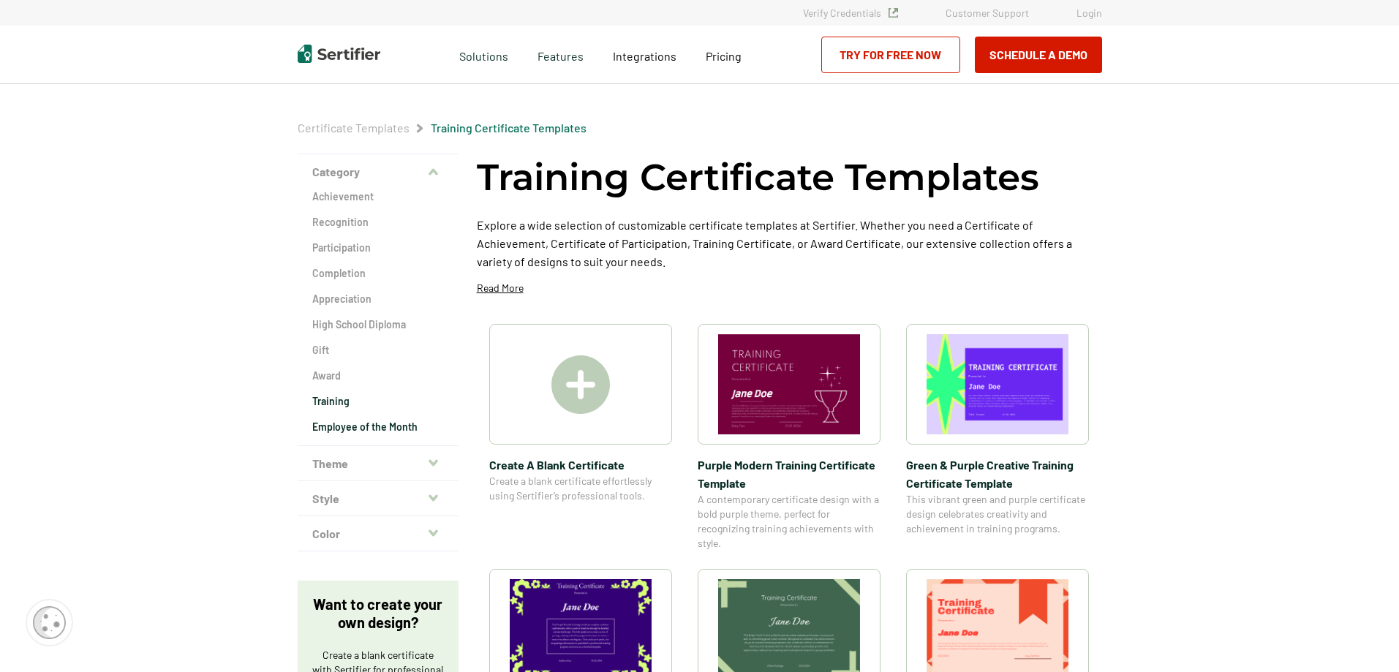
click at [320, 432] on h2 "Employee of the Month" at bounding box center [378, 427] width 132 height 15
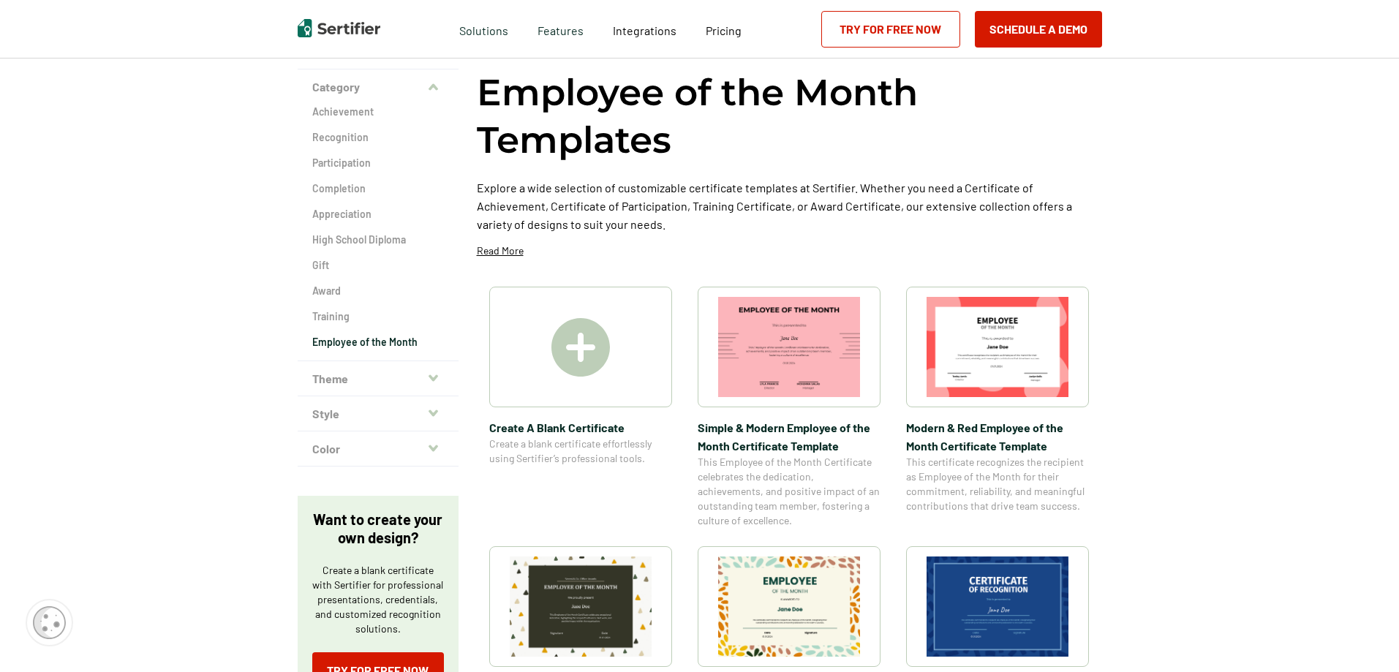
scroll to position [304, 0]
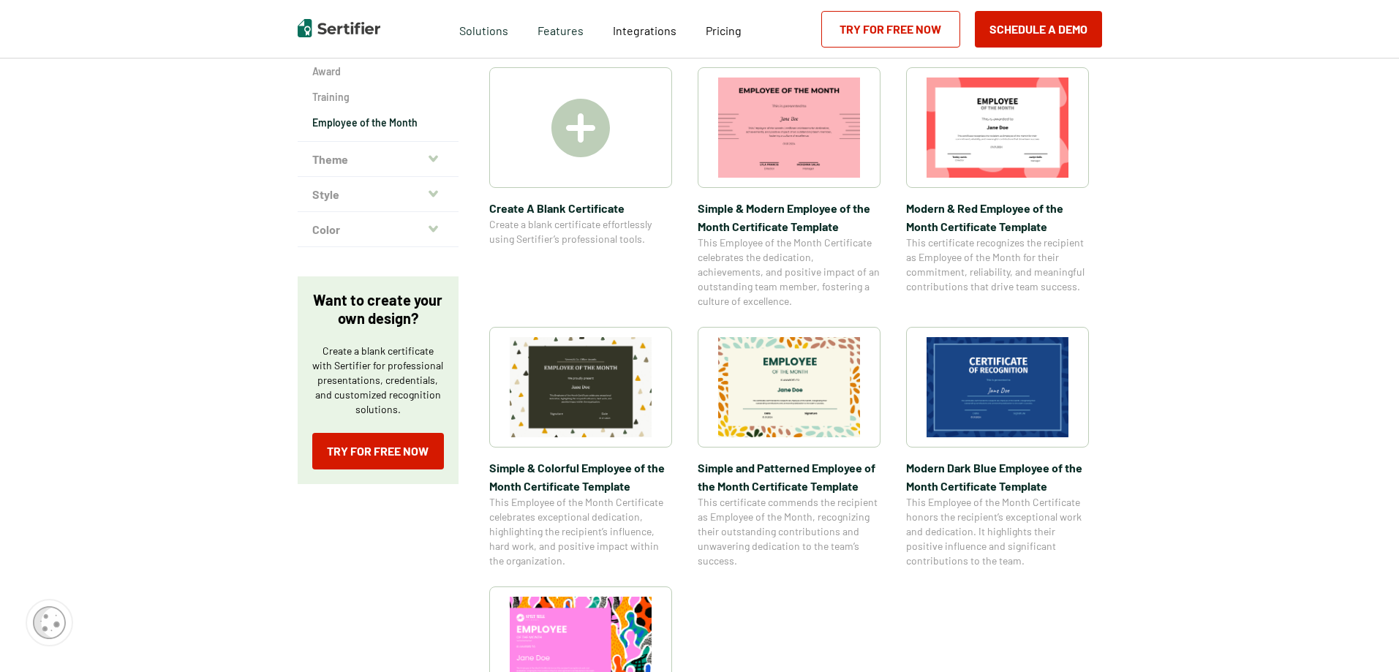
click at [336, 171] on button "Theme" at bounding box center [378, 159] width 161 height 35
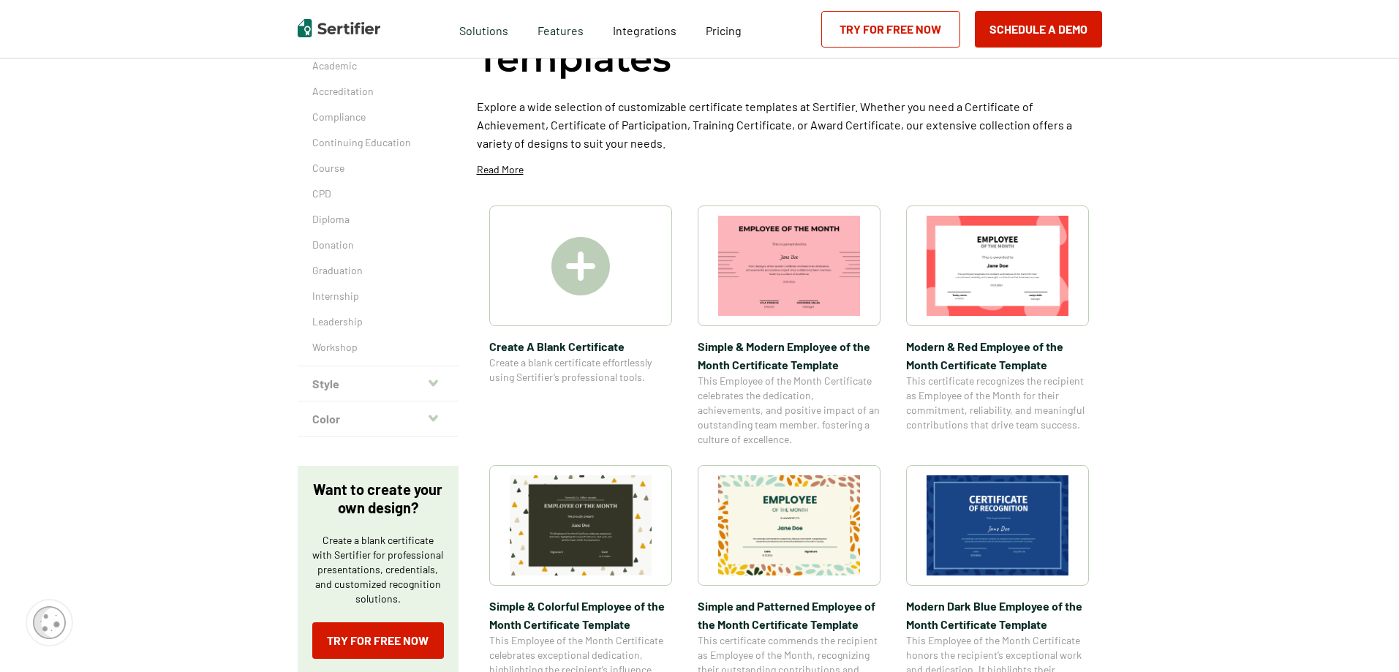
scroll to position [61, 0]
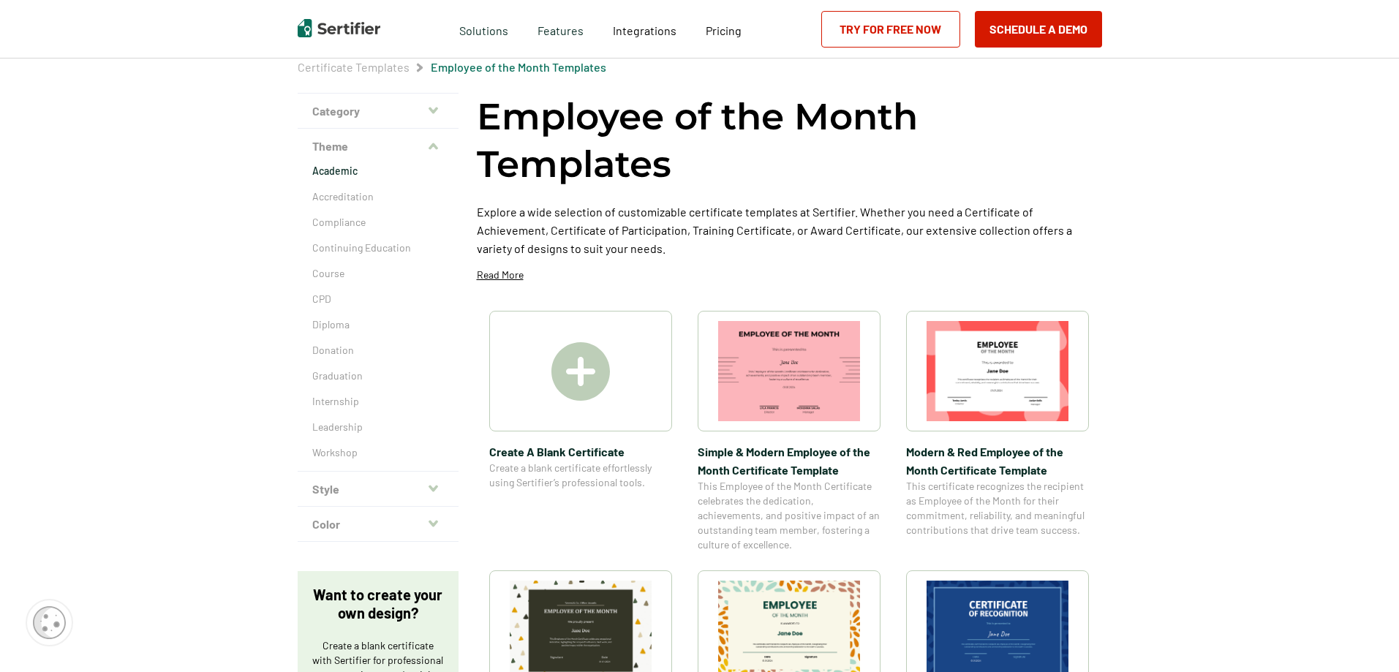
click at [356, 169] on p "Academic" at bounding box center [378, 171] width 132 height 15
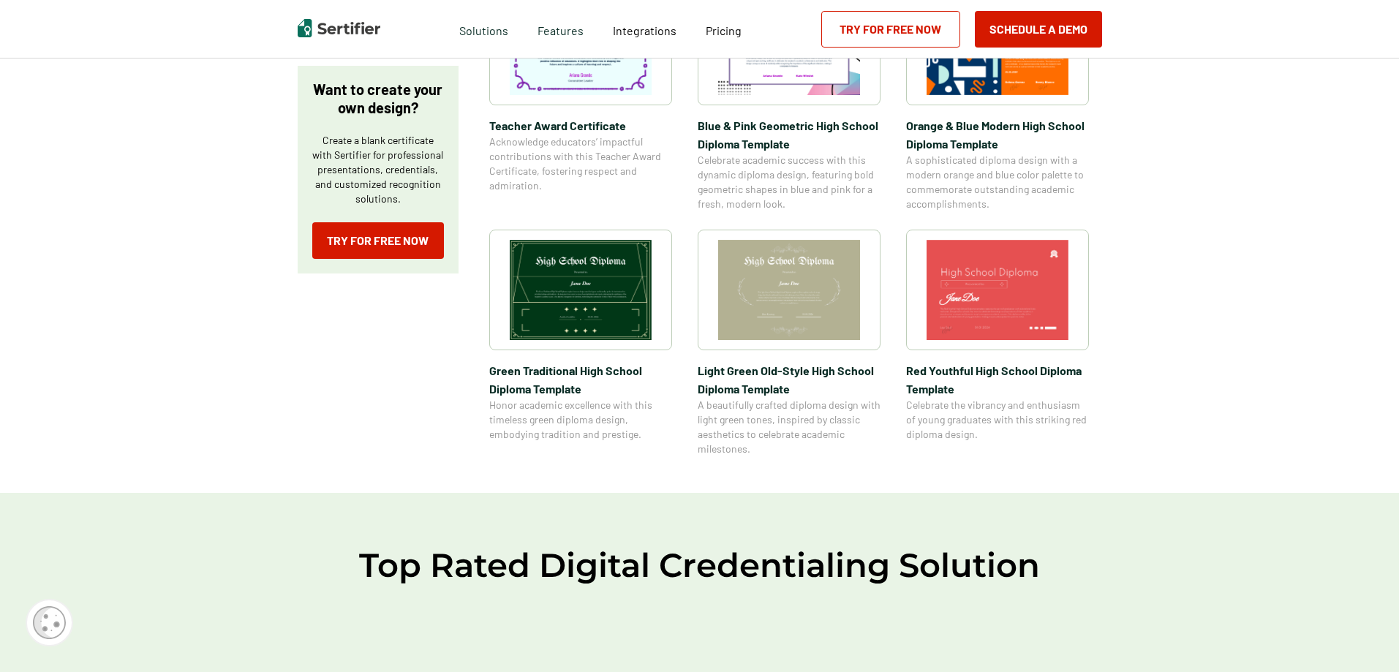
scroll to position [670, 0]
